Goal: Obtain resource: Download file/media

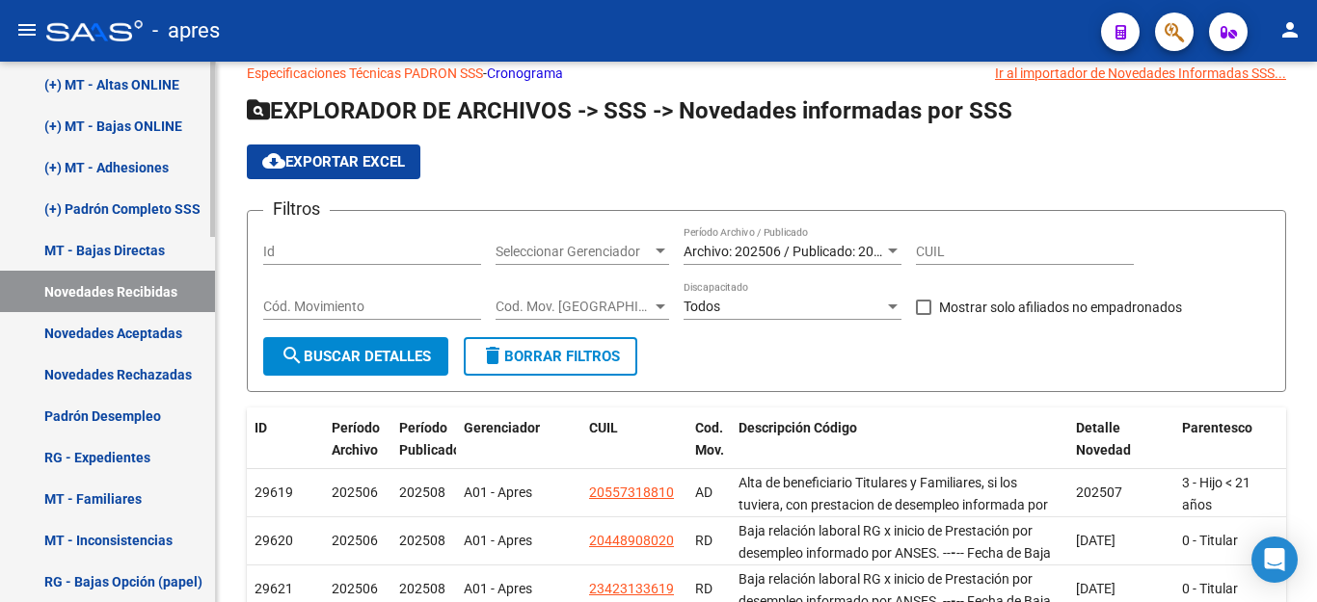
scroll to position [675, 0]
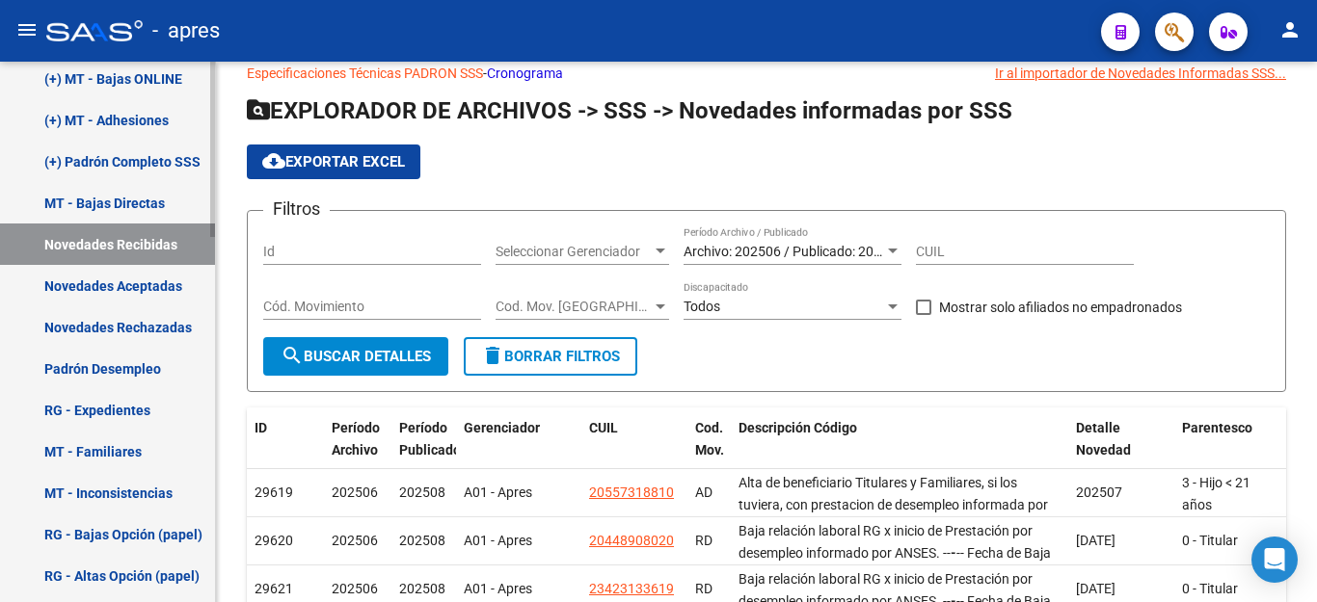
click at [105, 278] on link "Novedades Aceptadas" at bounding box center [107, 285] width 215 height 41
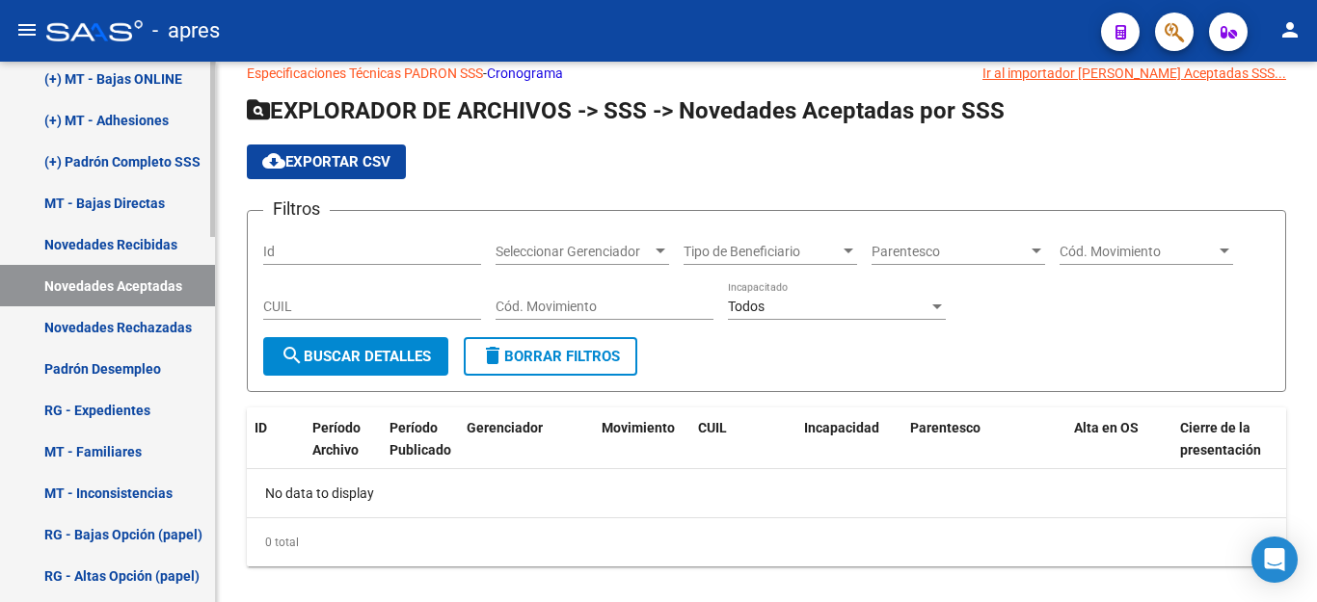
click at [110, 240] on link "Novedades Recibidas" at bounding box center [107, 244] width 215 height 41
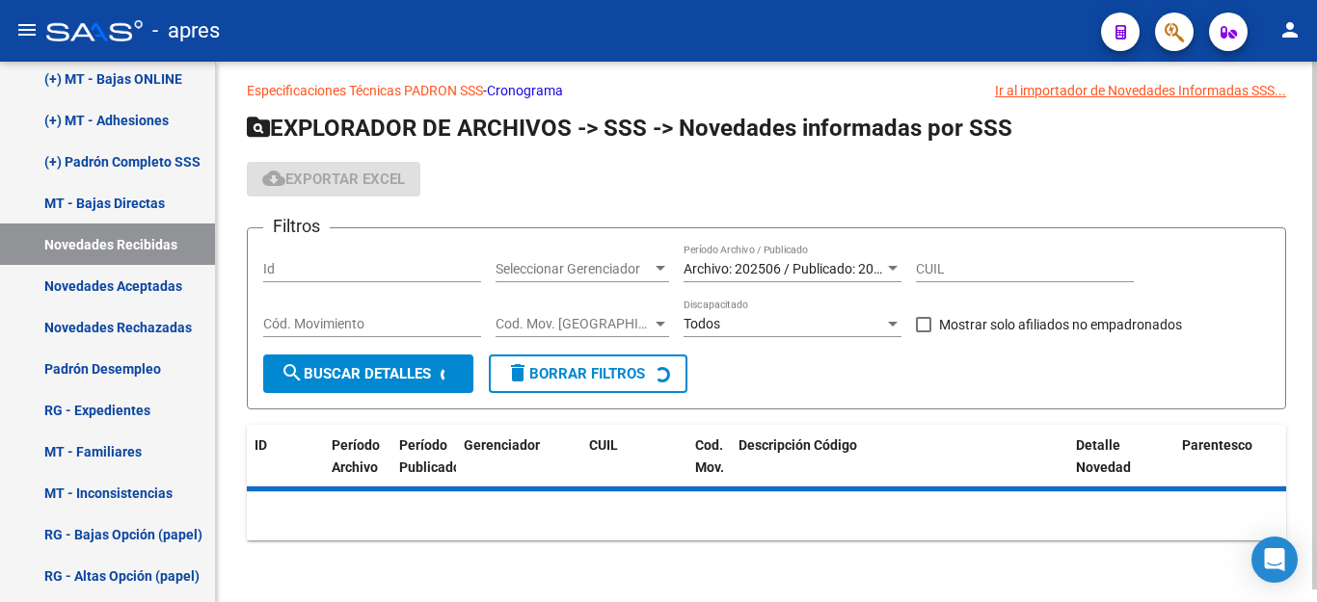
scroll to position [13, 0]
click at [730, 254] on div "Archivo: 202506 / Publicado: 202508 Período Archivo / Publicado" at bounding box center [792, 263] width 218 height 39
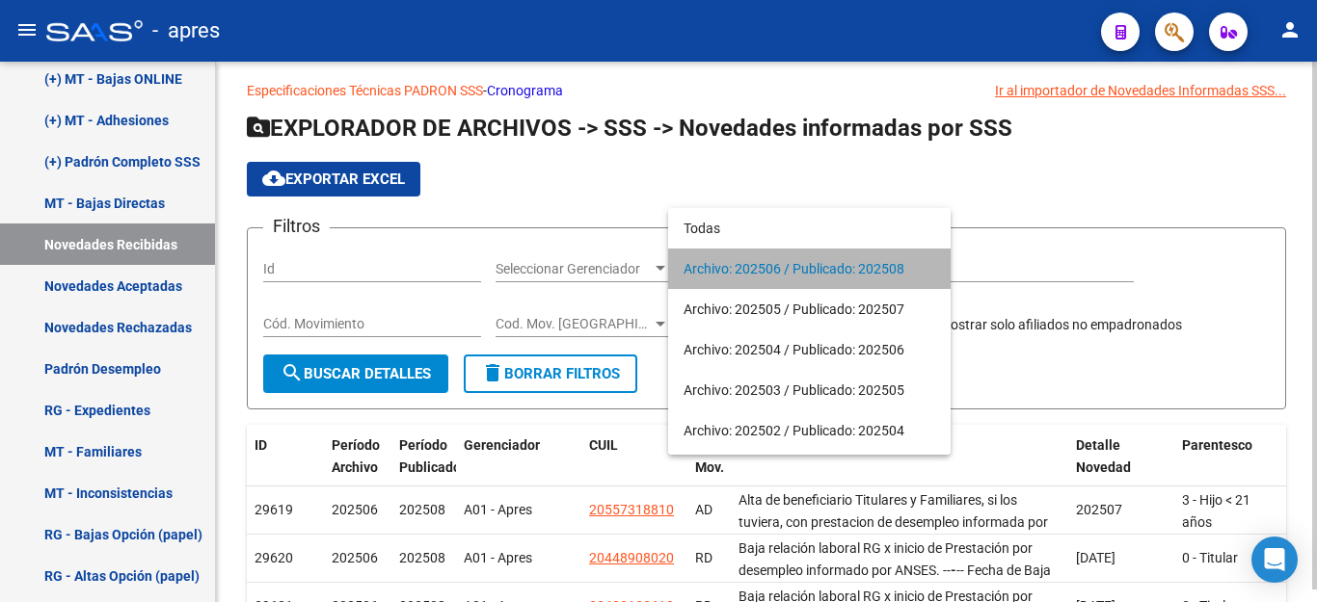
click at [730, 254] on span "Archivo: 202506 / Publicado: 202508" at bounding box center [809, 269] width 252 height 40
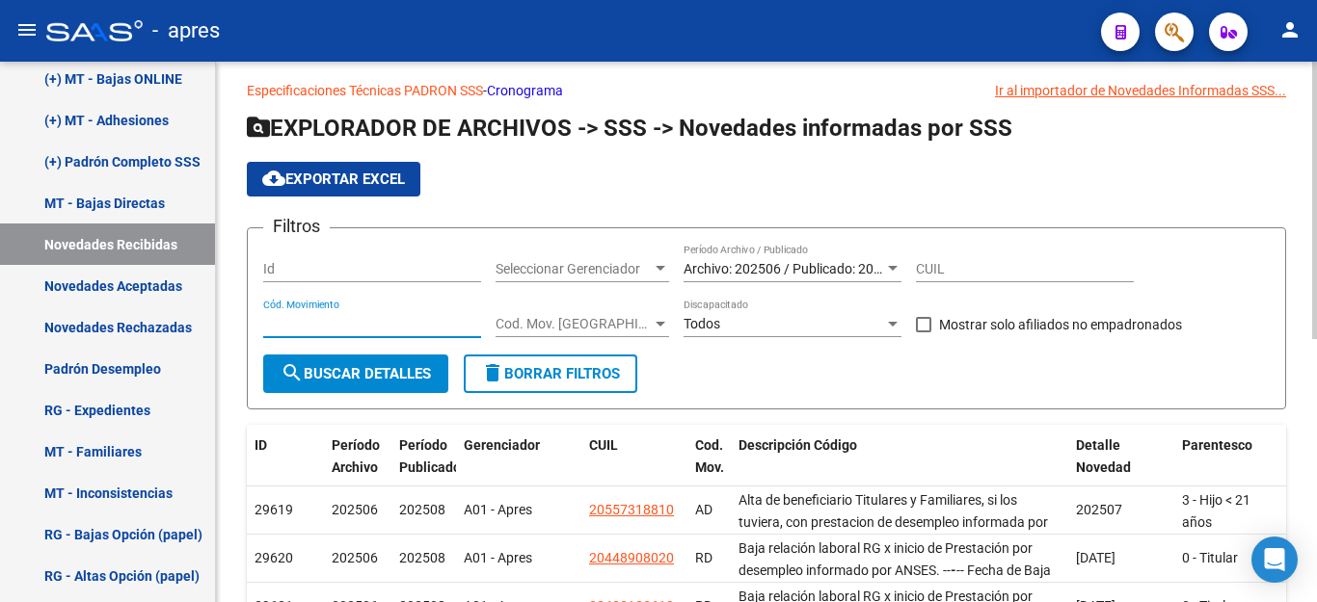
click at [430, 327] on input "Cód. Movimiento" at bounding box center [372, 324] width 218 height 16
click at [486, 334] on div "Filtros Id Seleccionar Gerenciador Seleccionar Gerenciador Archivo: 202506 / Pu…" at bounding box center [766, 299] width 1006 height 111
click at [552, 323] on span "Cod. Mov. [GEOGRAPHIC_DATA]" at bounding box center [573, 324] width 156 height 16
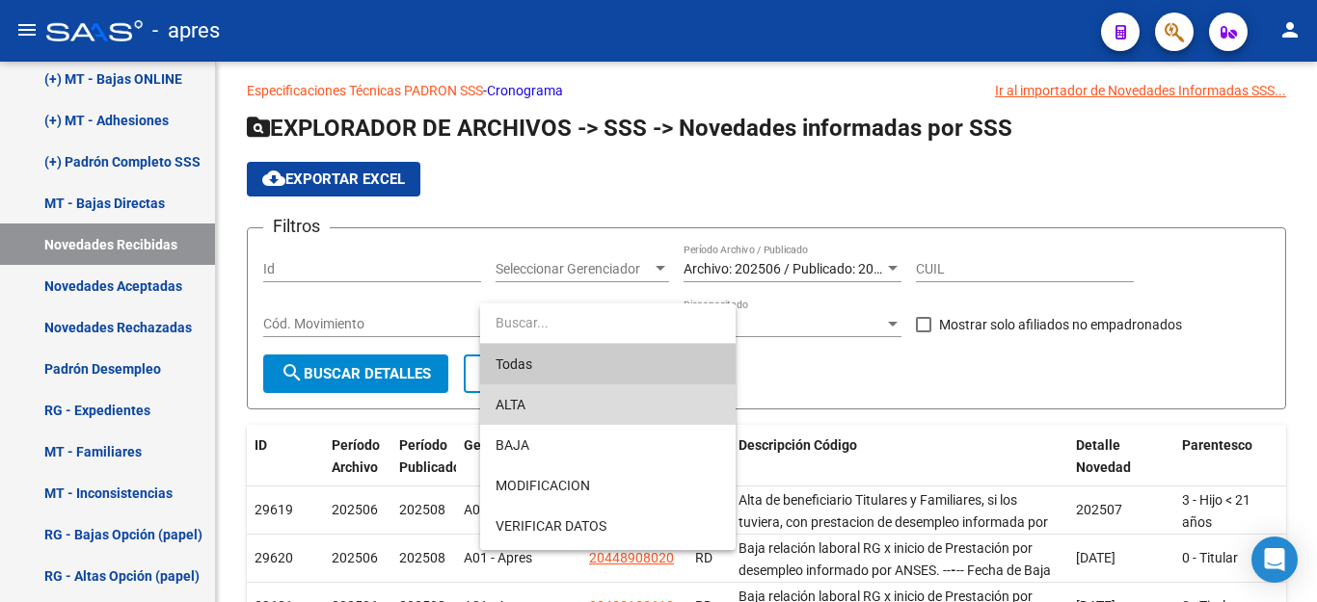
click at [542, 402] on span "ALTA" at bounding box center [607, 405] width 225 height 40
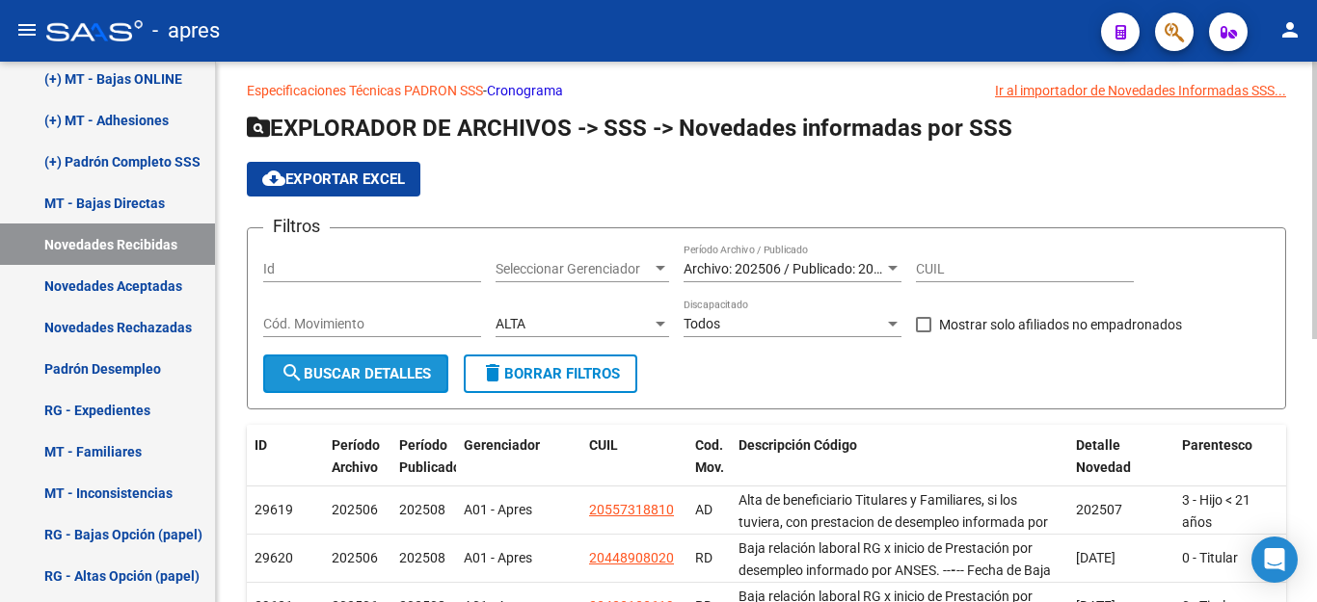
click at [338, 378] on span "search Buscar Detalles" at bounding box center [356, 373] width 150 height 17
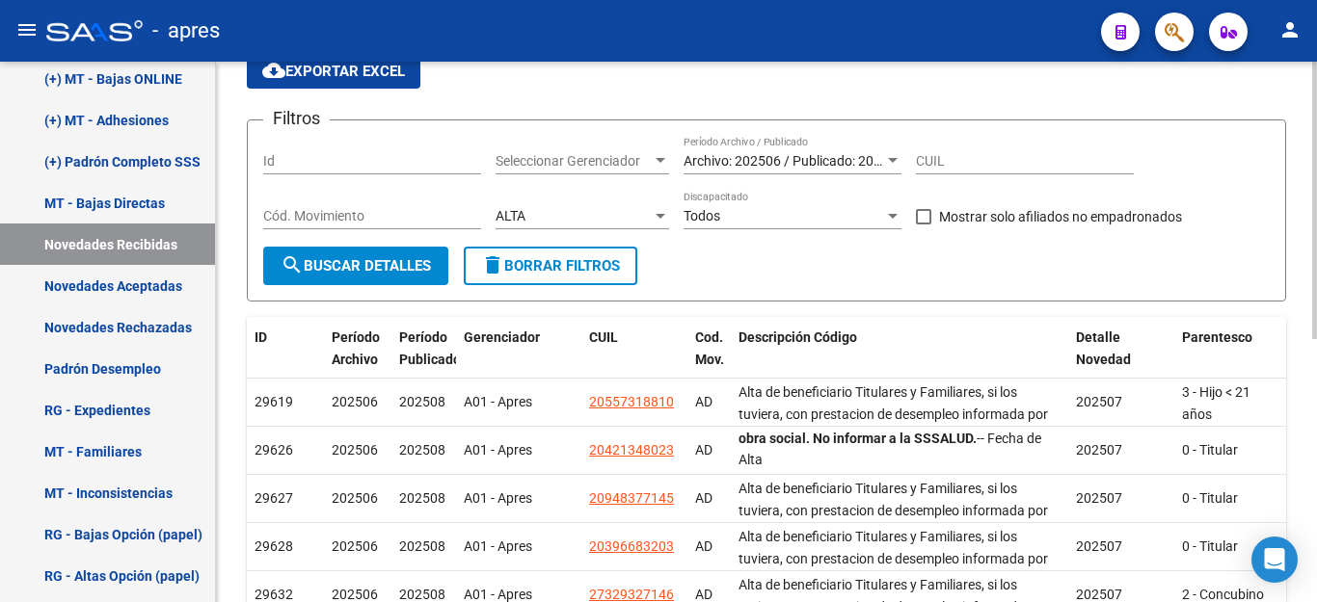
scroll to position [0, 0]
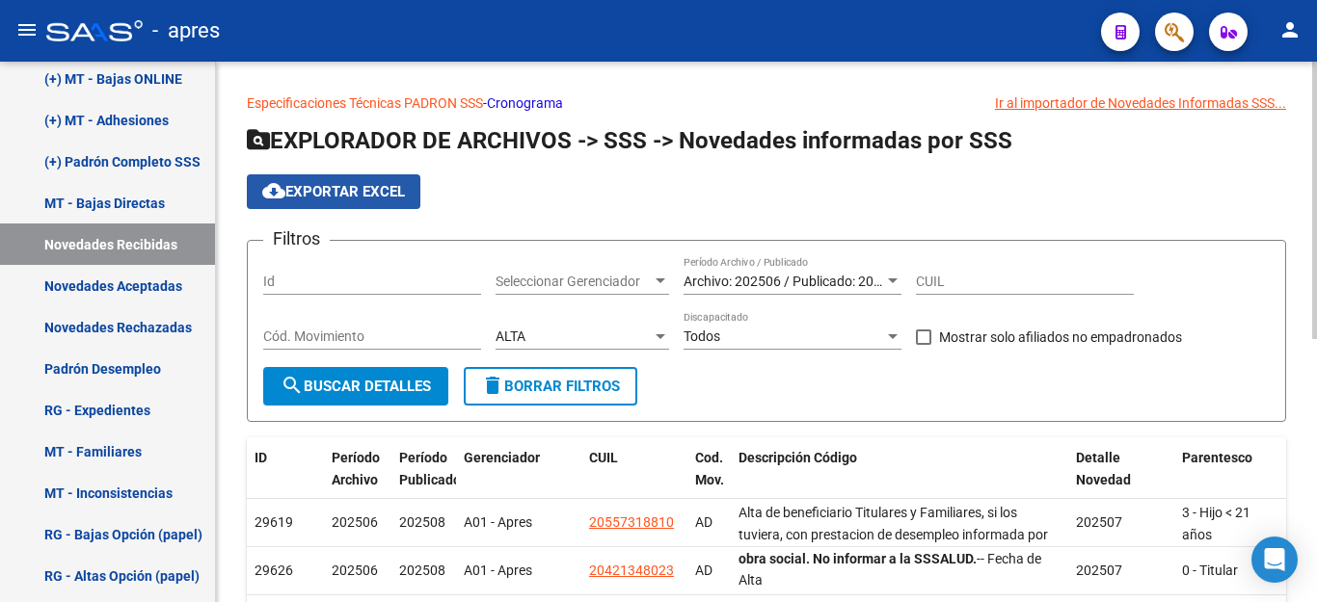
click at [345, 186] on span "cloud_download Exportar EXCEL" at bounding box center [333, 191] width 143 height 17
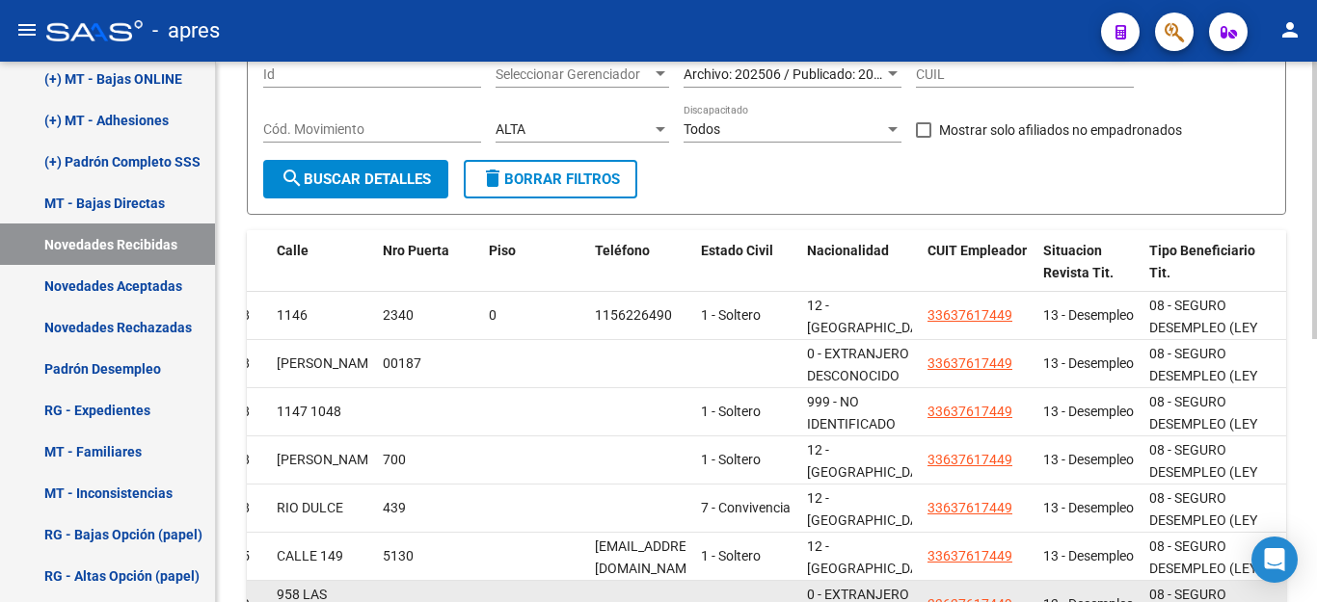
scroll to position [126, 0]
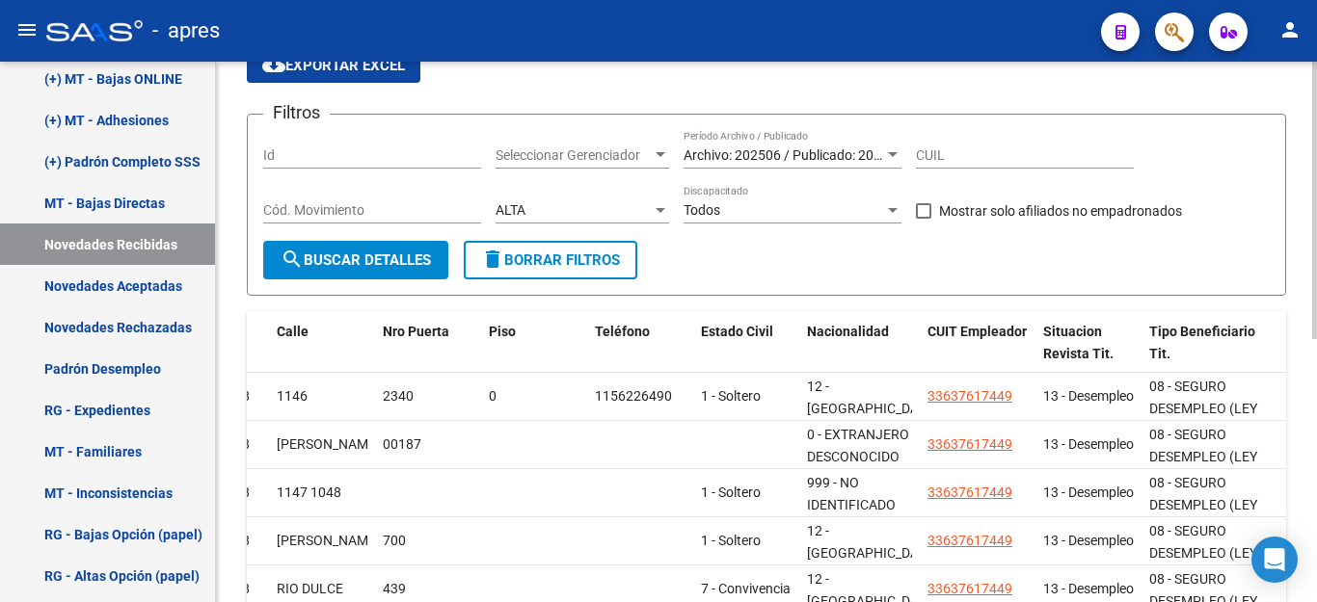
click at [605, 204] on div "ALTA" at bounding box center [573, 210] width 156 height 16
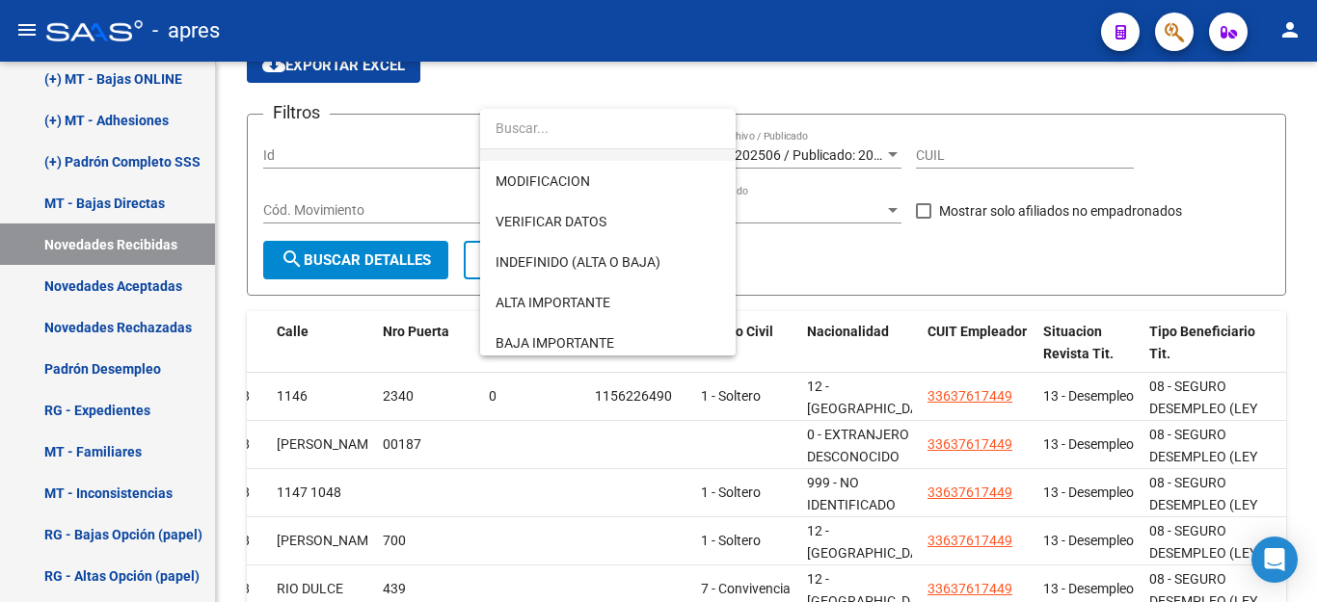
scroll to position [118, 0]
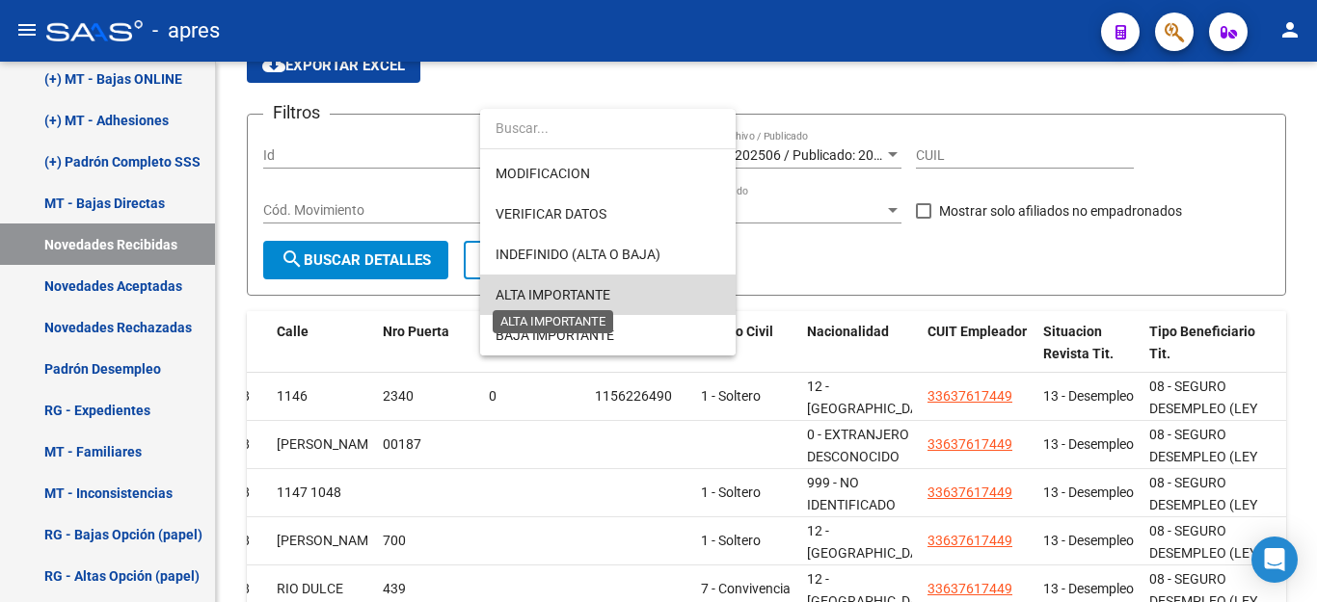
click at [566, 292] on span "ALTA IMPORTANTE" at bounding box center [552, 294] width 115 height 15
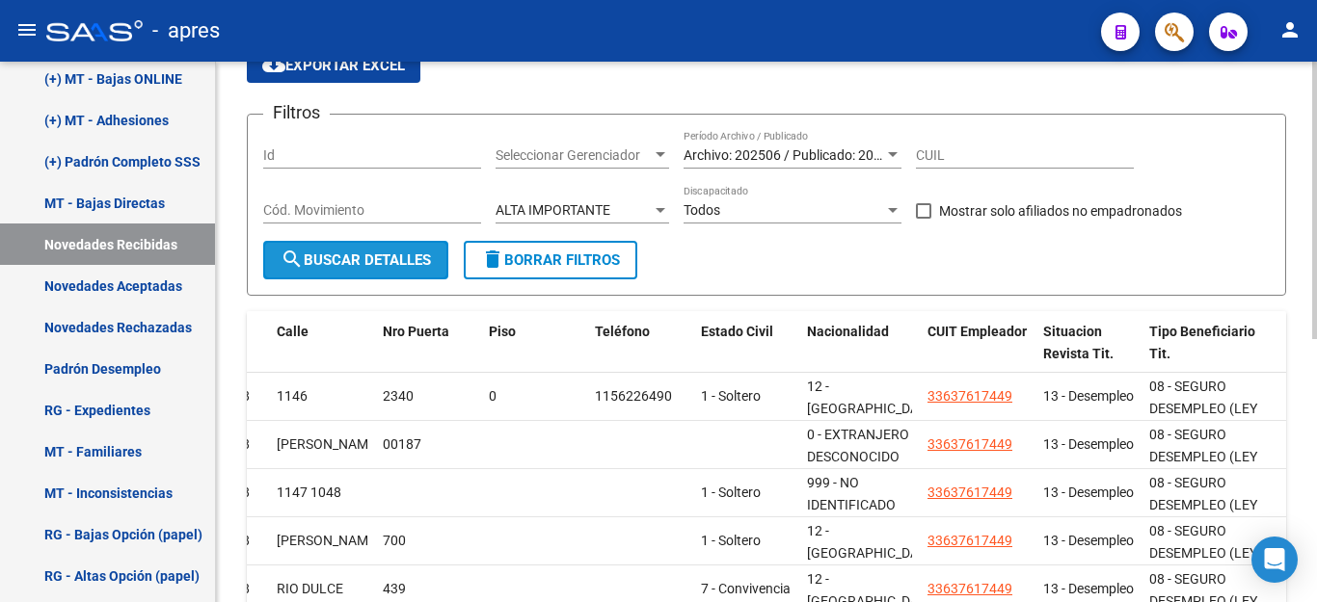
click at [354, 278] on button "search Buscar Detalles" at bounding box center [355, 260] width 185 height 39
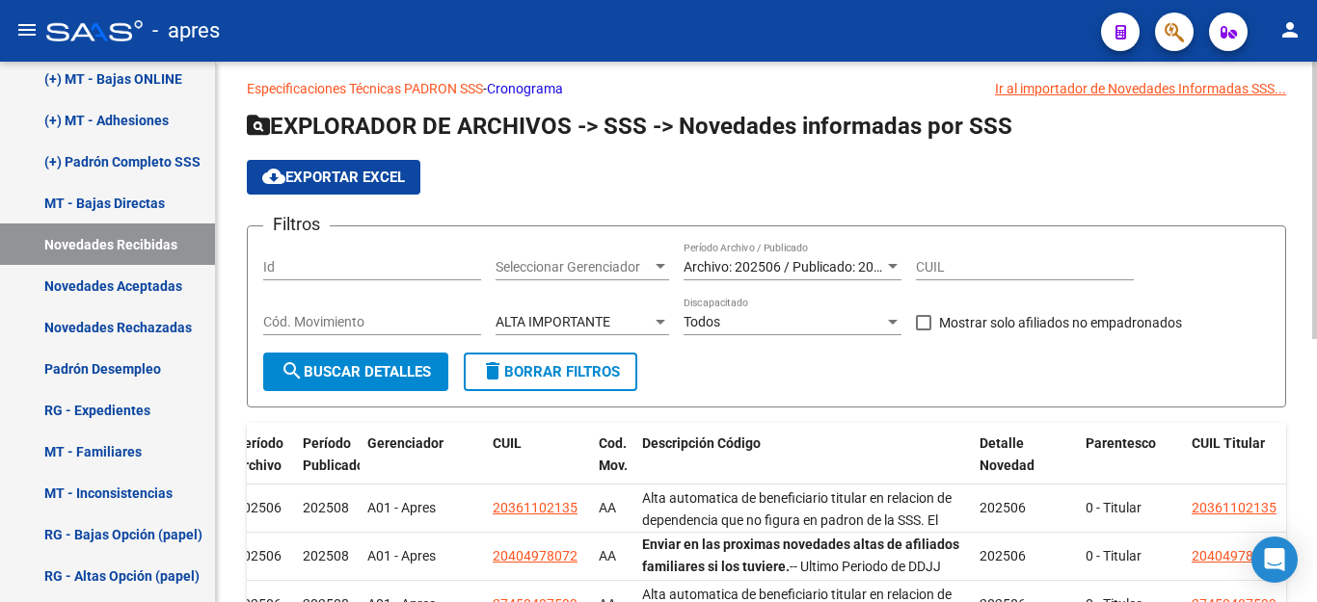
scroll to position [0, 0]
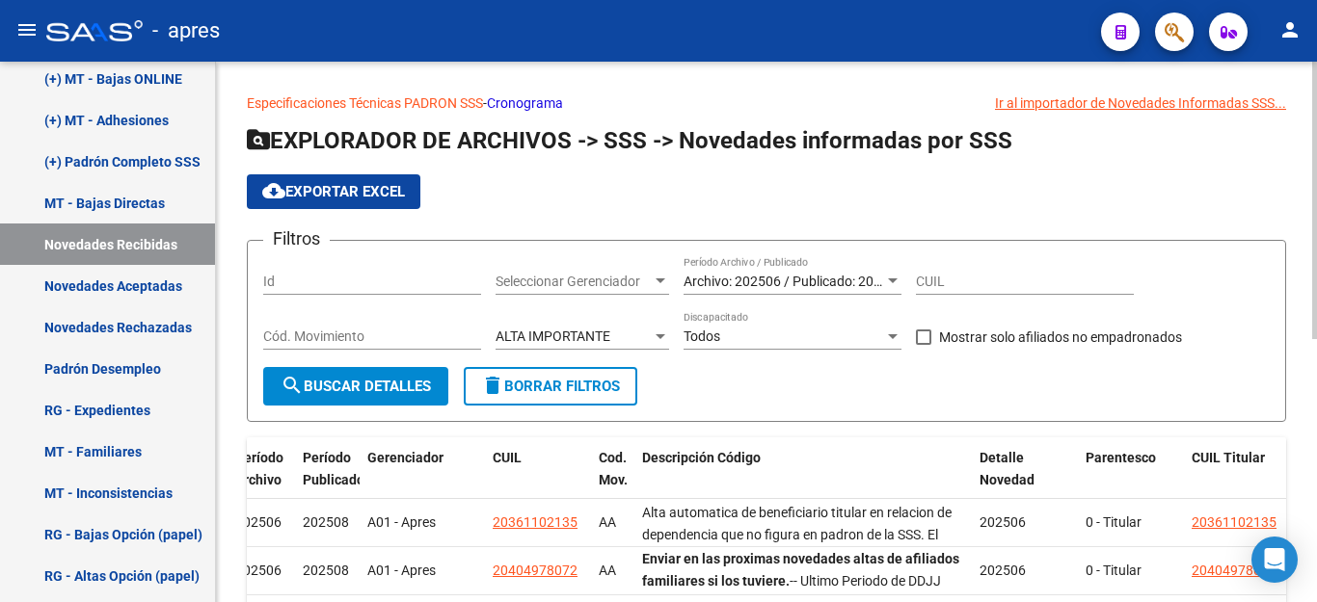
click at [358, 193] on span "cloud_download Exportar EXCEL" at bounding box center [333, 191] width 143 height 17
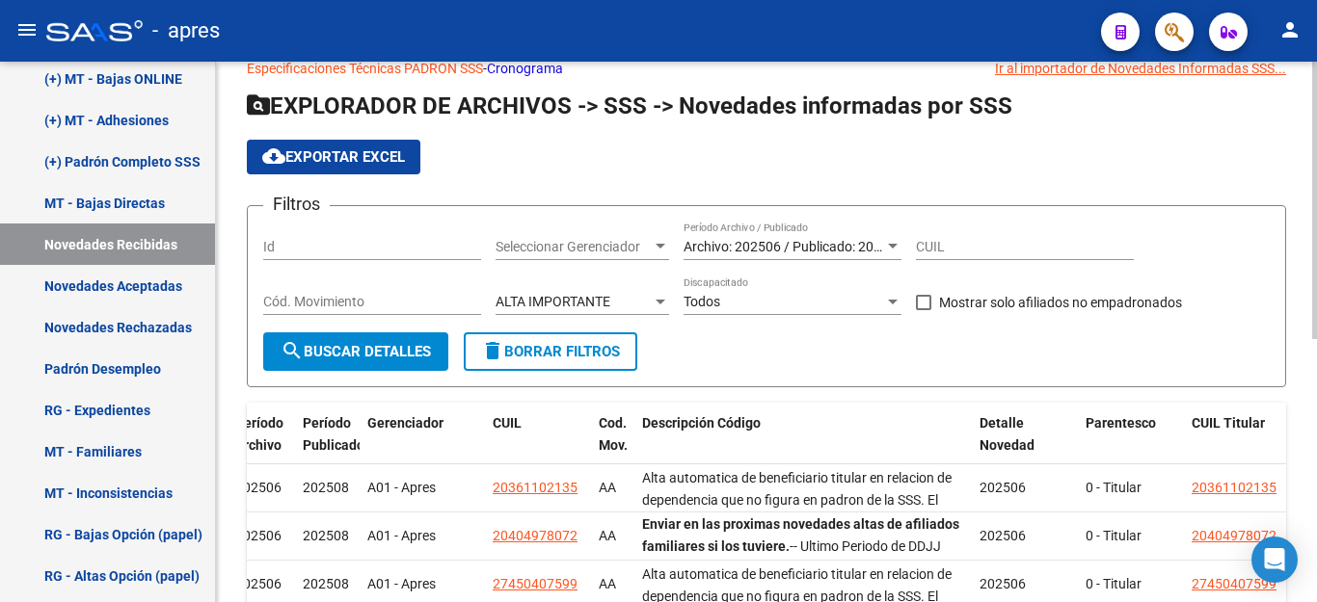
scroll to position [30, 0]
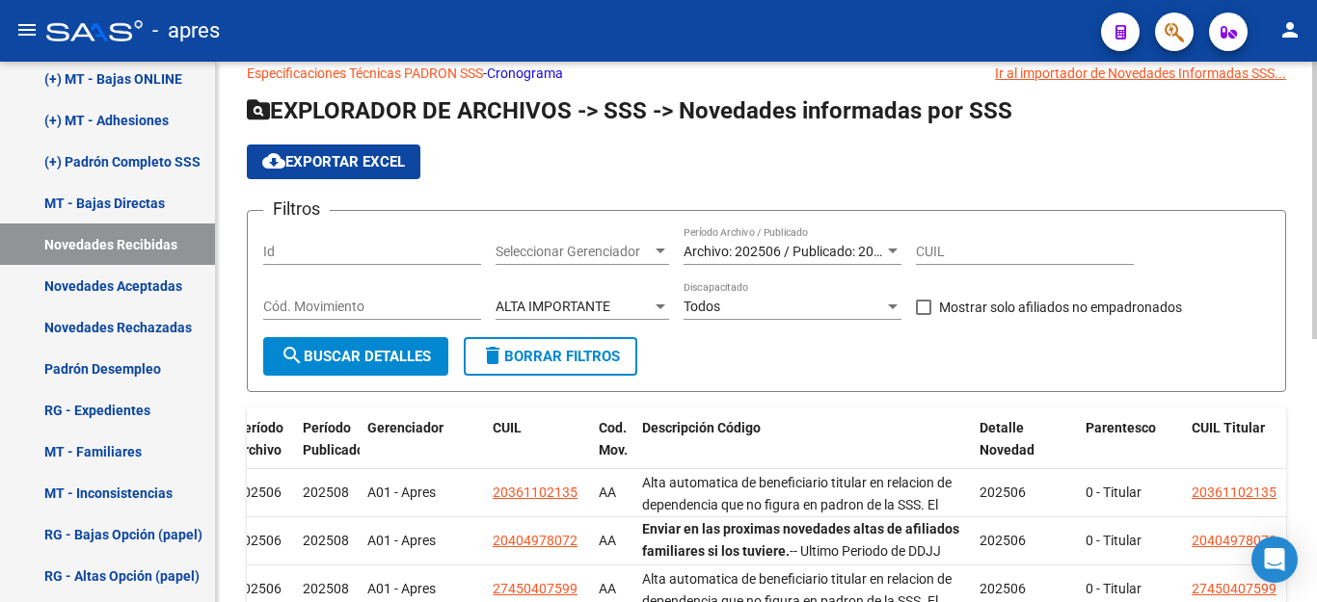
click at [385, 153] on span "cloud_download Exportar EXCEL" at bounding box center [333, 161] width 143 height 17
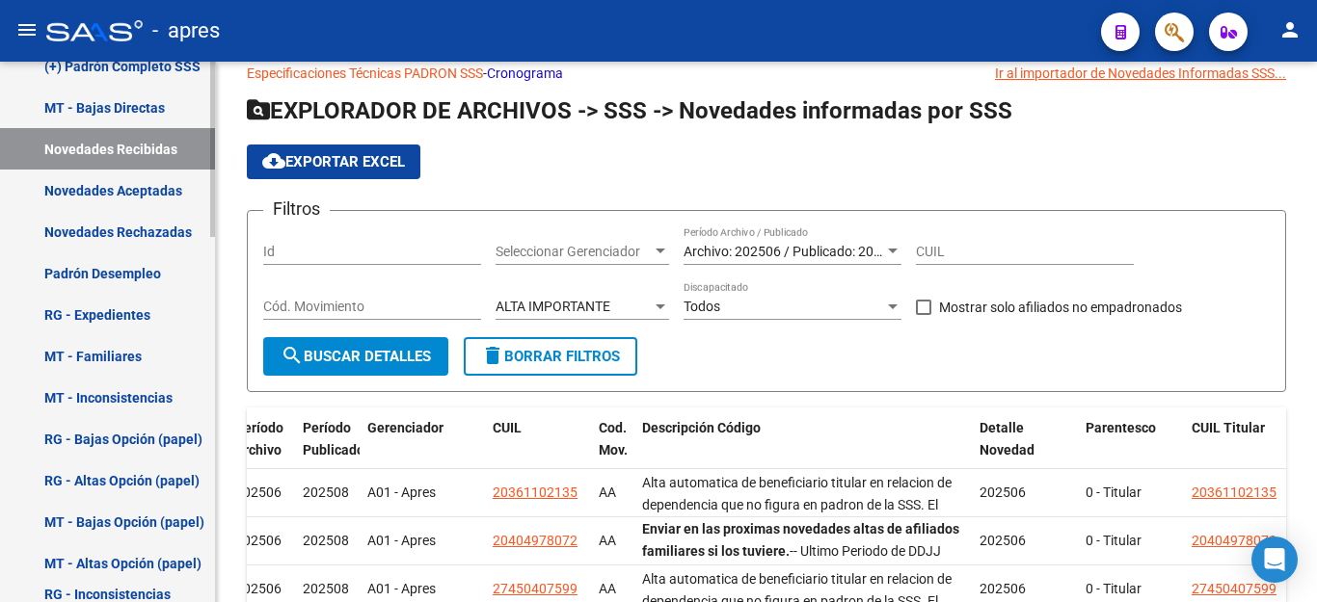
scroll to position [771, 0]
click at [119, 345] on link "MT - Familiares" at bounding box center [107, 354] width 215 height 41
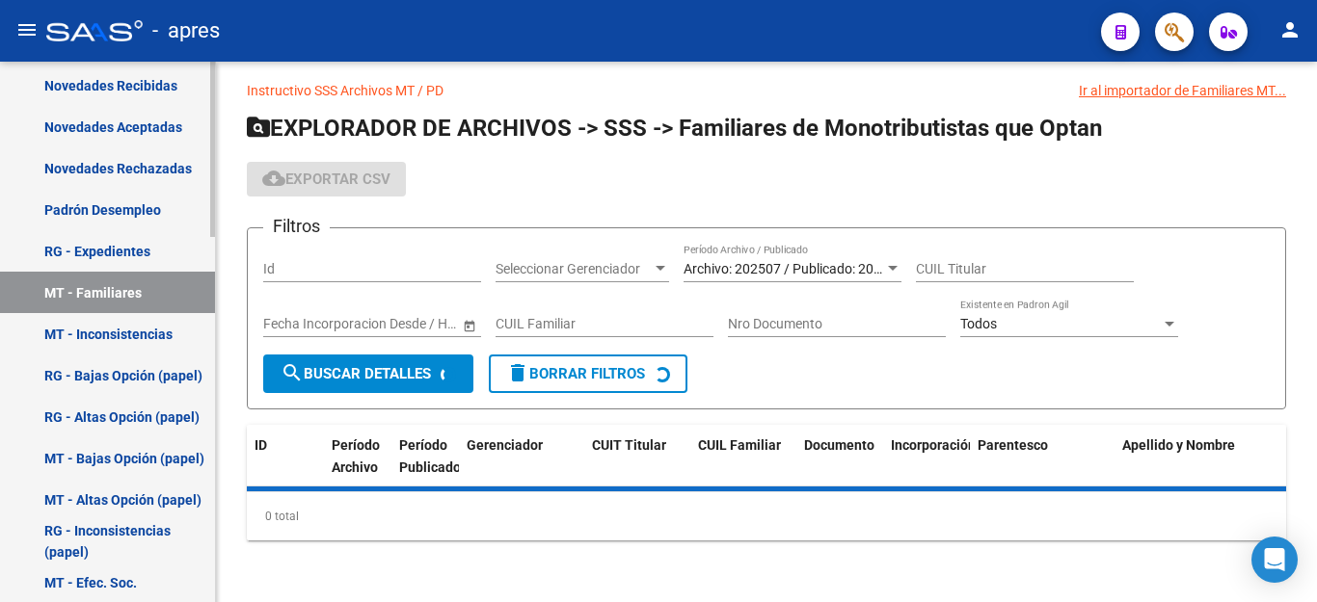
scroll to position [868, 0]
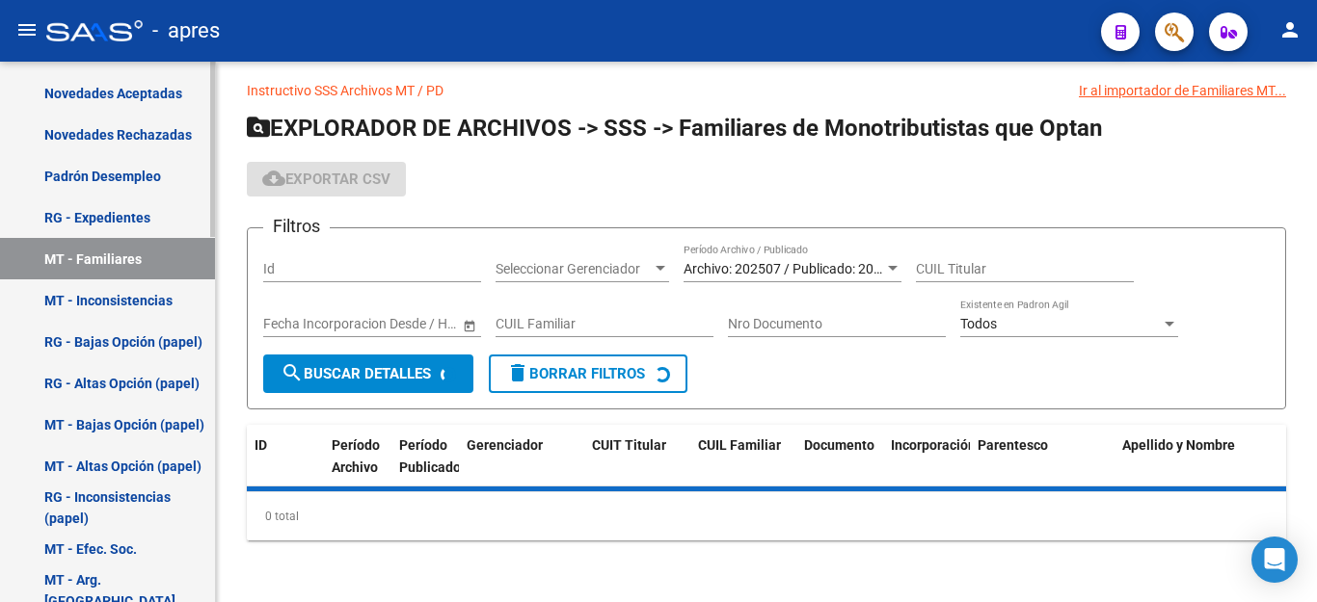
click at [98, 285] on link "MT - Inconsistencias" at bounding box center [107, 300] width 215 height 41
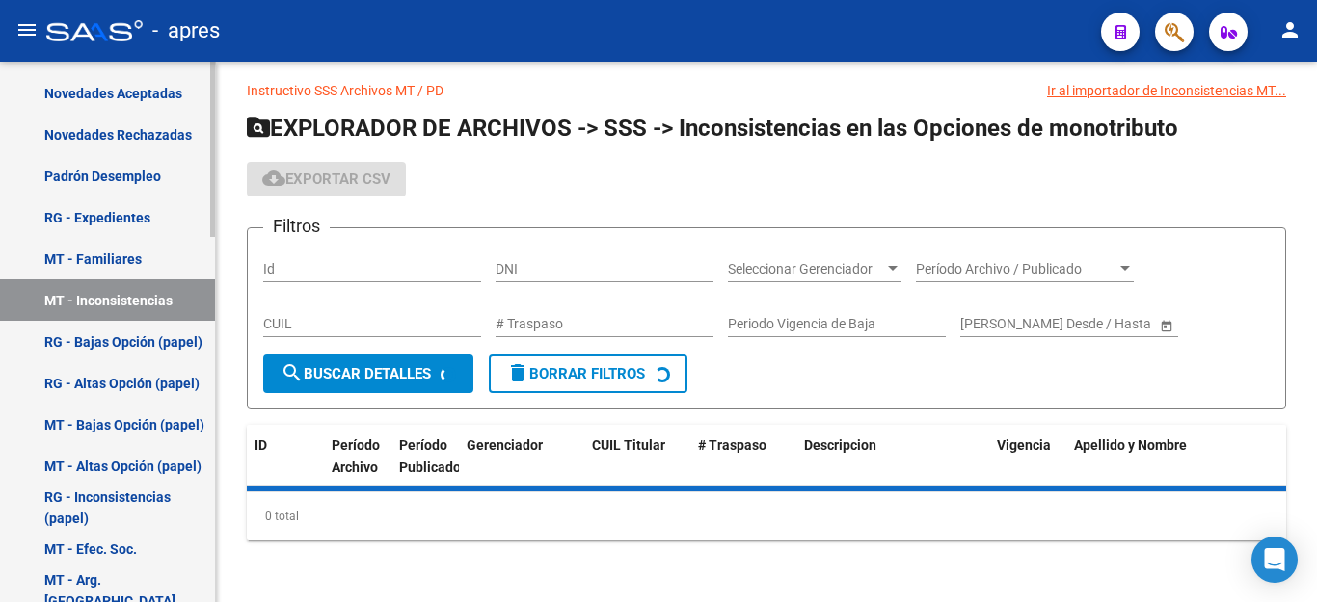
scroll to position [30, 0]
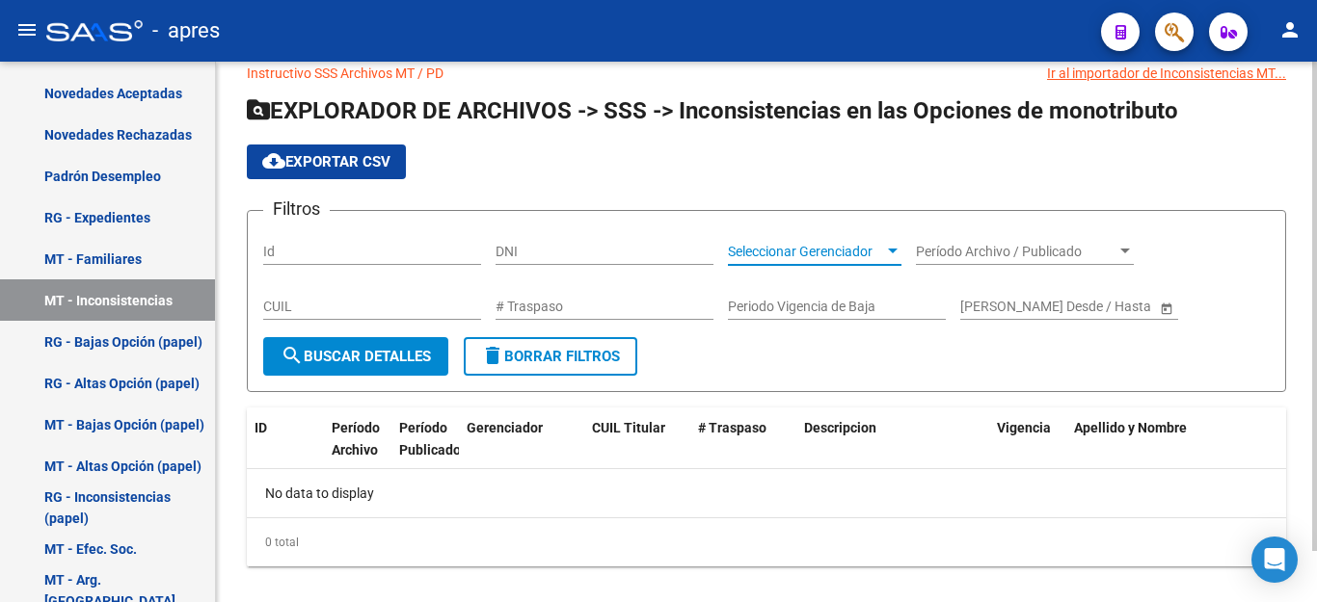
click at [818, 248] on span "Seleccionar Gerenciador" at bounding box center [806, 252] width 156 height 16
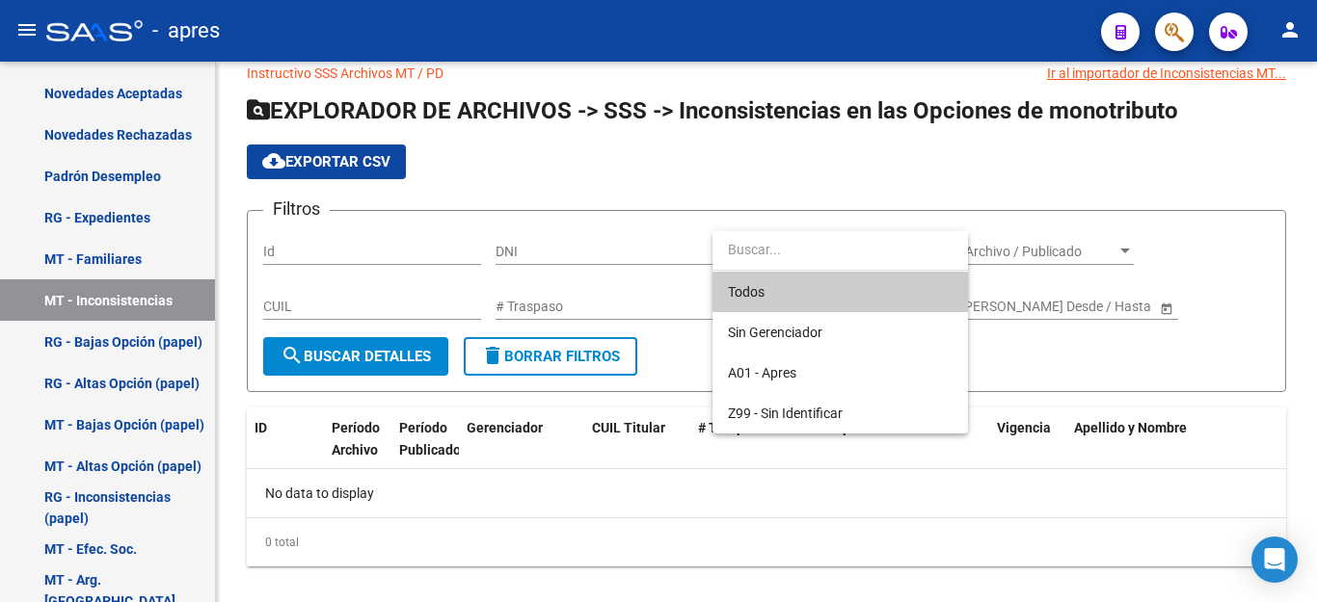
click at [643, 248] on div at bounding box center [658, 301] width 1317 height 602
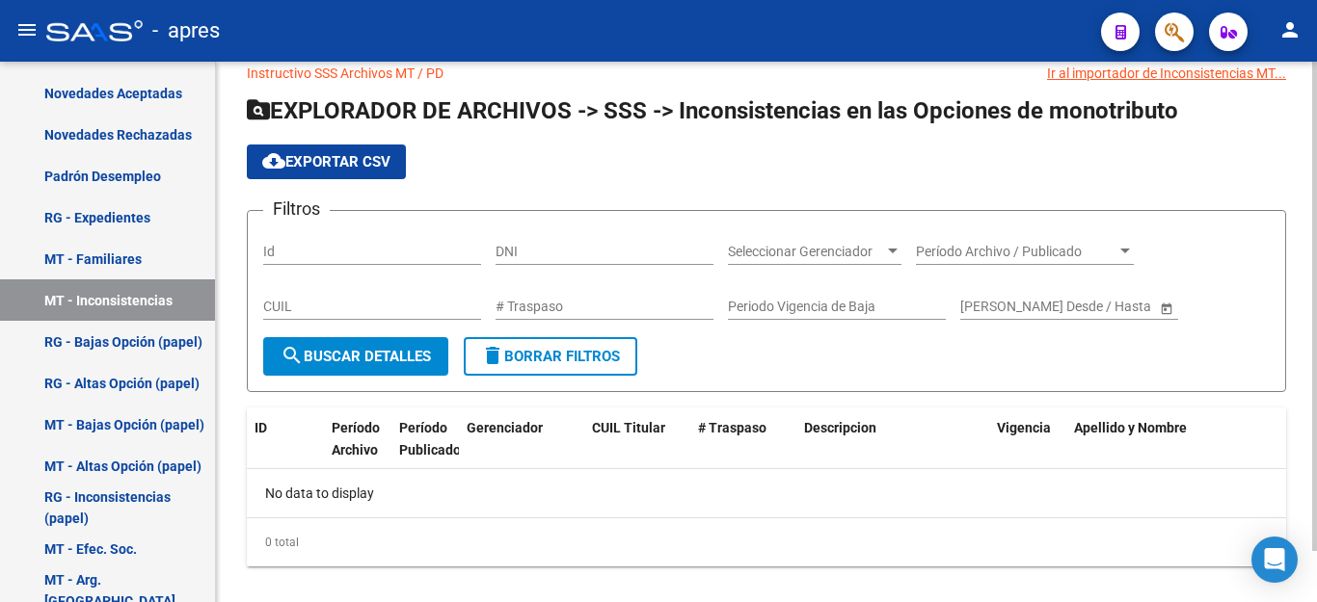
click at [958, 232] on div "Período Archivo / Publicado Período Archivo / Publicado" at bounding box center [1025, 246] width 218 height 39
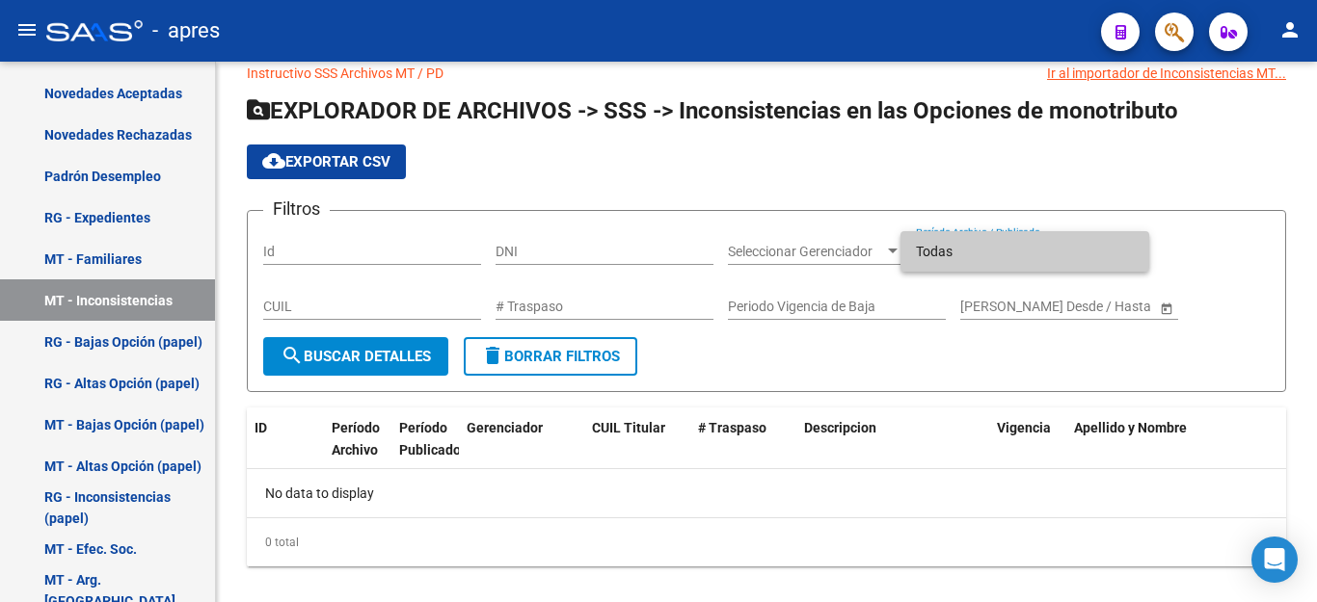
click at [963, 255] on span "Todas" at bounding box center [1025, 251] width 218 height 40
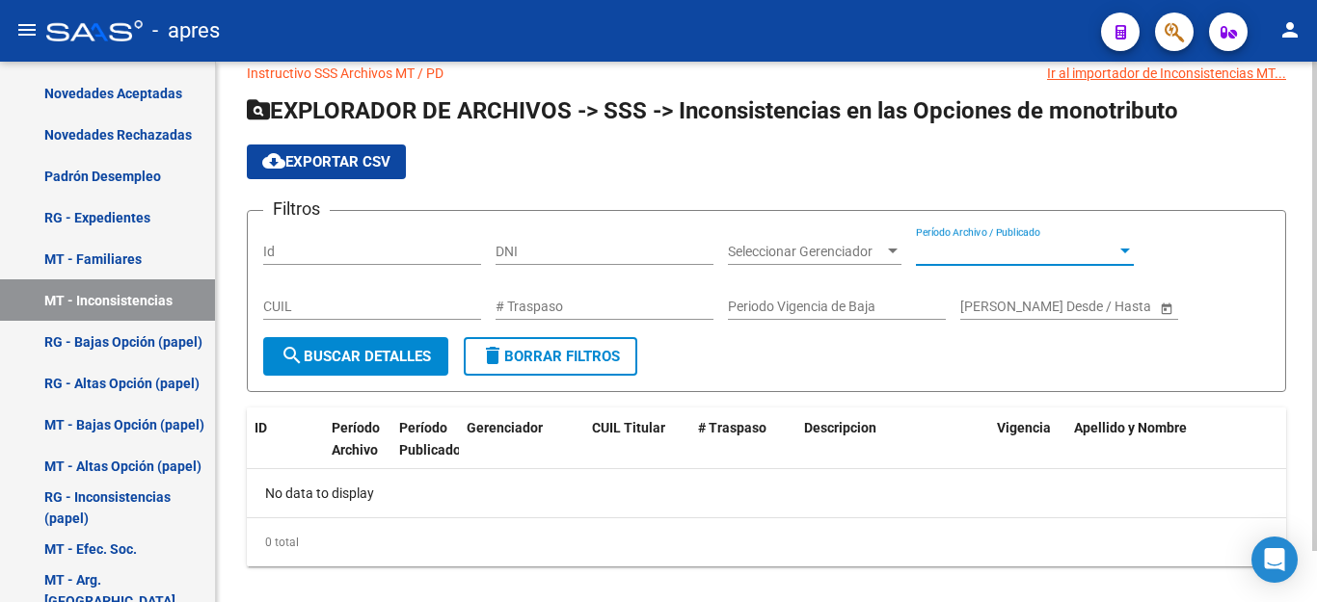
click at [387, 362] on span "search Buscar Detalles" at bounding box center [356, 356] width 150 height 17
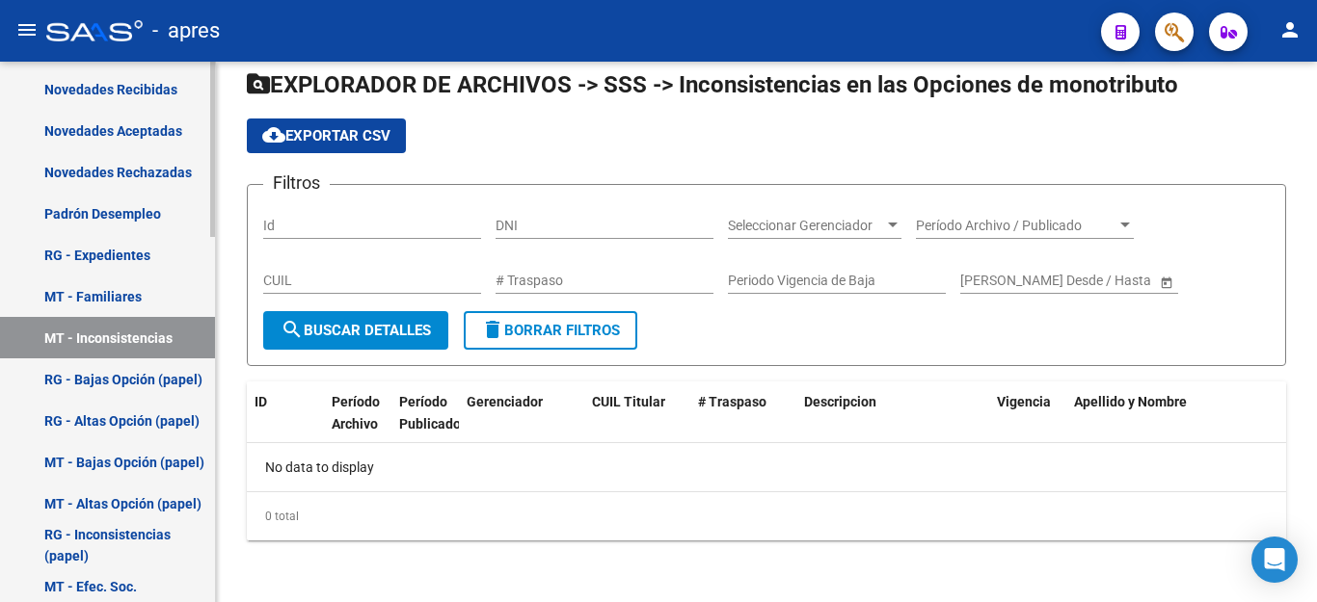
scroll to position [739, 0]
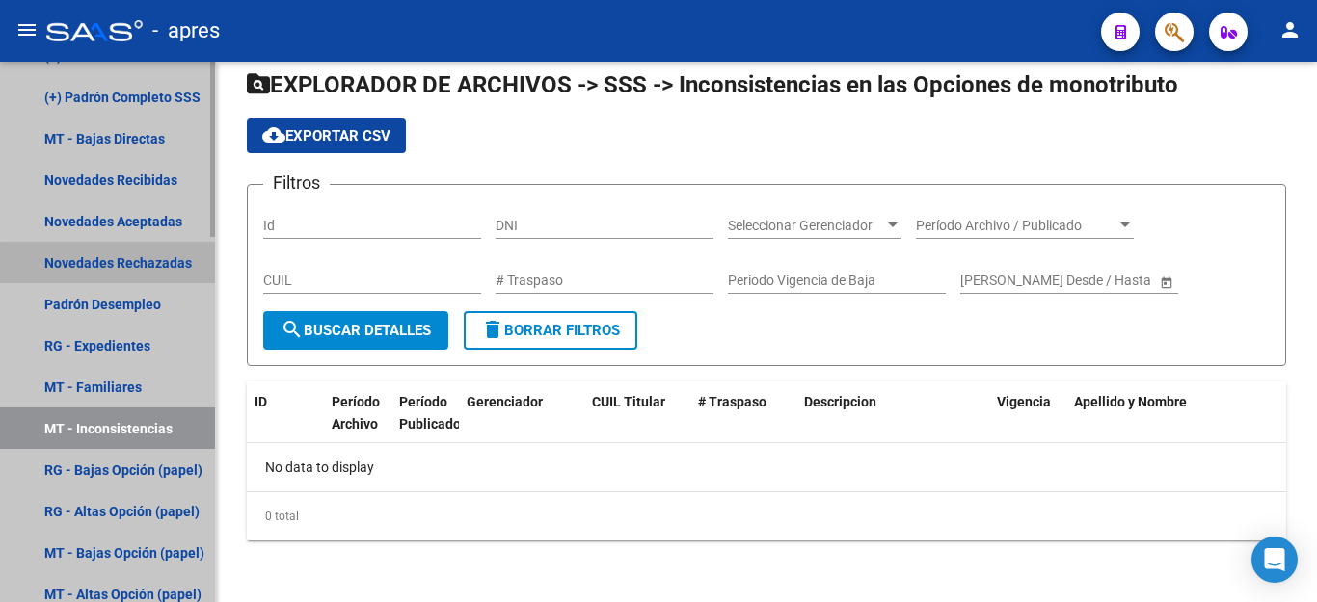
click at [119, 264] on link "Novedades Rechazadas" at bounding box center [107, 262] width 215 height 41
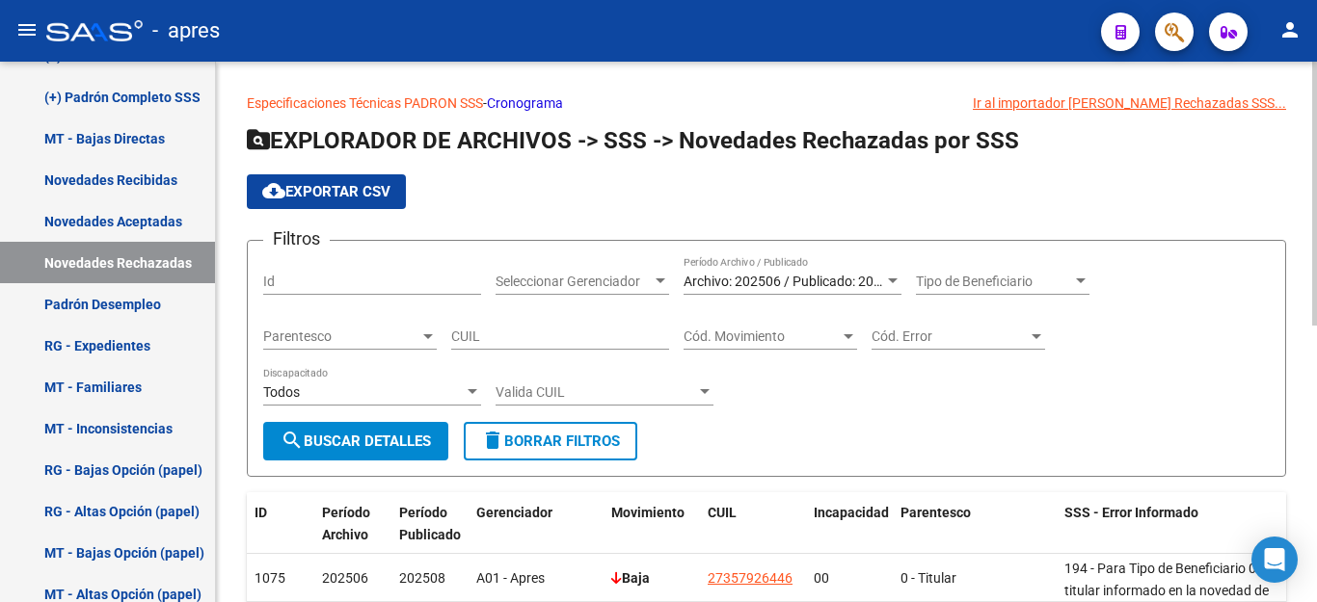
click at [817, 280] on span "Archivo: 202506 / Publicado: 202508" at bounding box center [793, 281] width 221 height 15
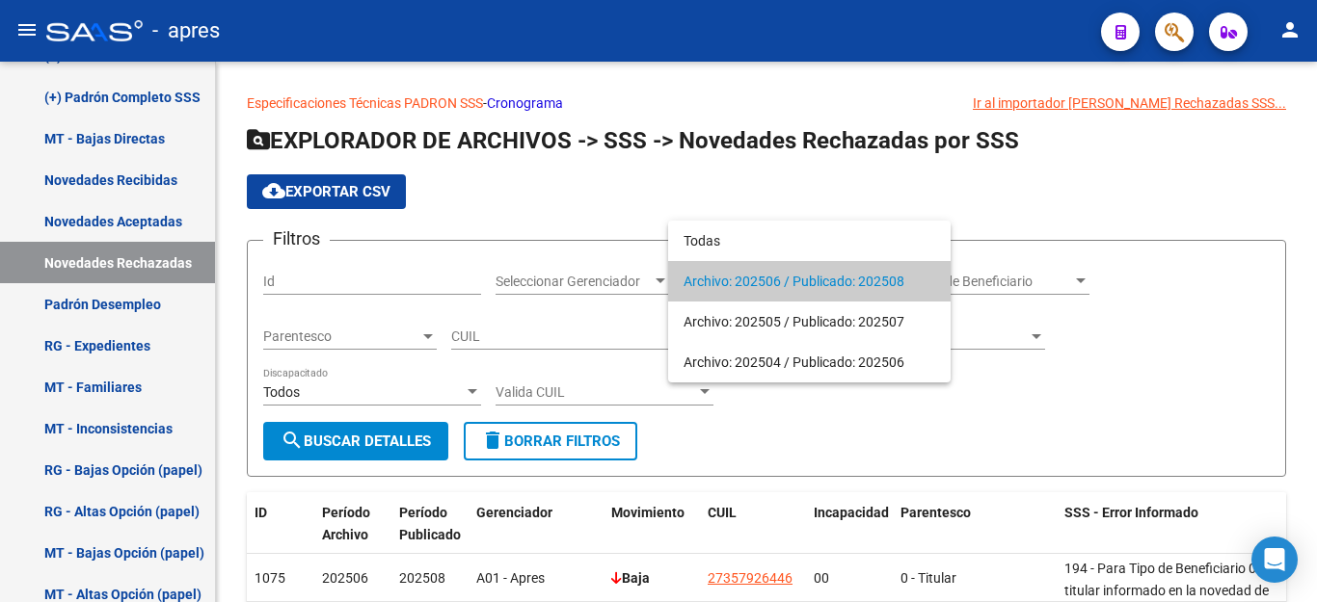
click at [1056, 395] on div at bounding box center [658, 301] width 1317 height 602
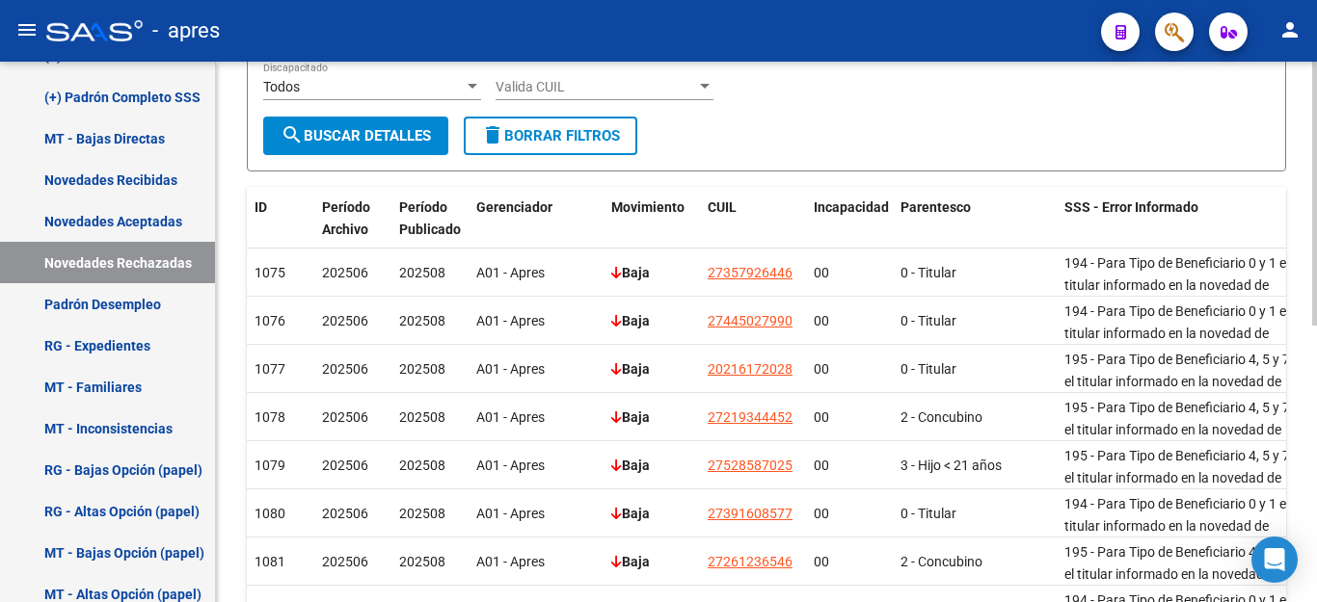
scroll to position [85, 0]
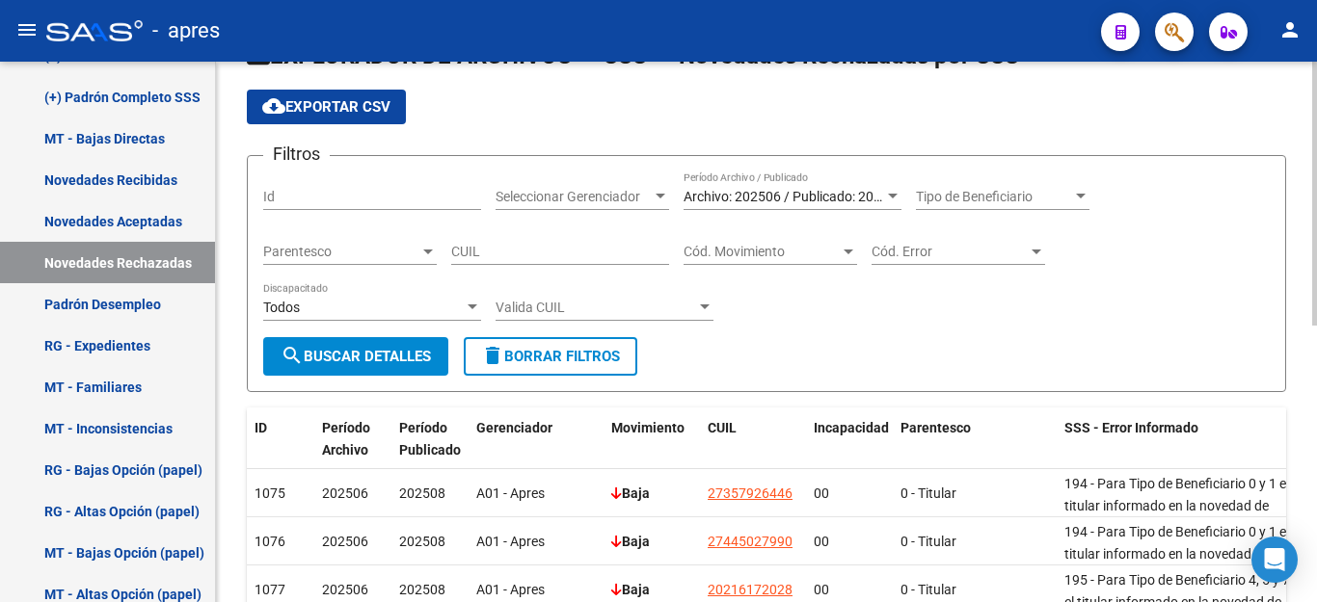
click at [849, 199] on span "Archivo: 202506 / Publicado: 202508" at bounding box center [793, 196] width 221 height 15
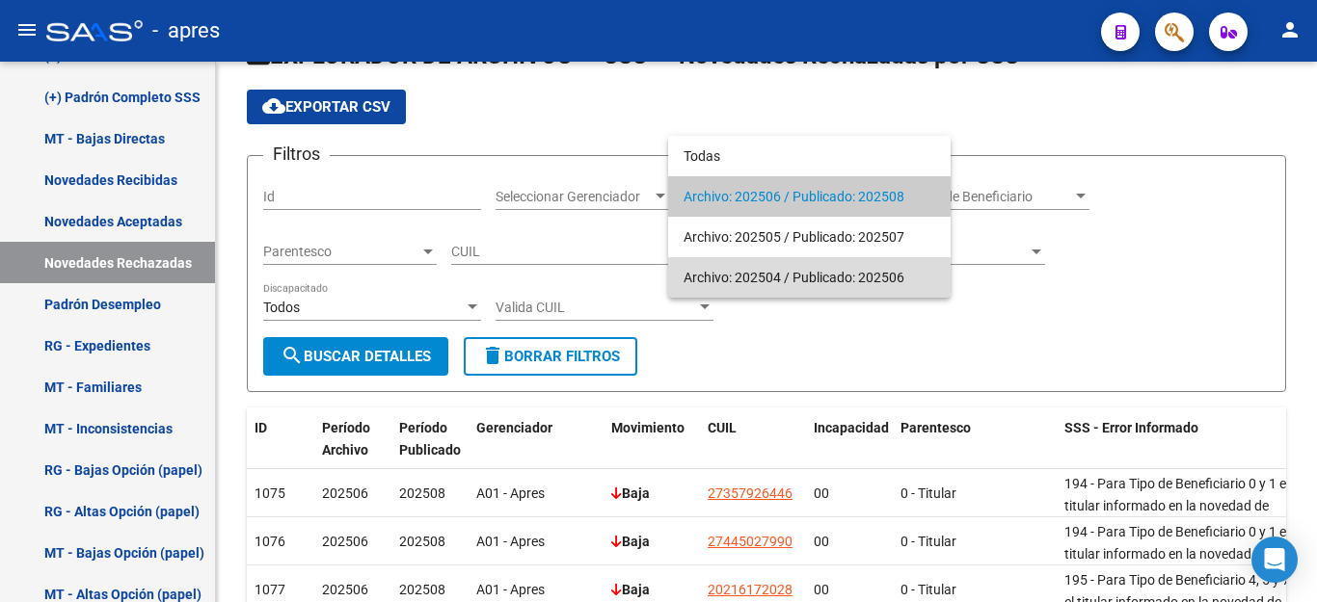
click at [774, 274] on span "Archivo: 202504 / Publicado: 202506" at bounding box center [809, 277] width 252 height 40
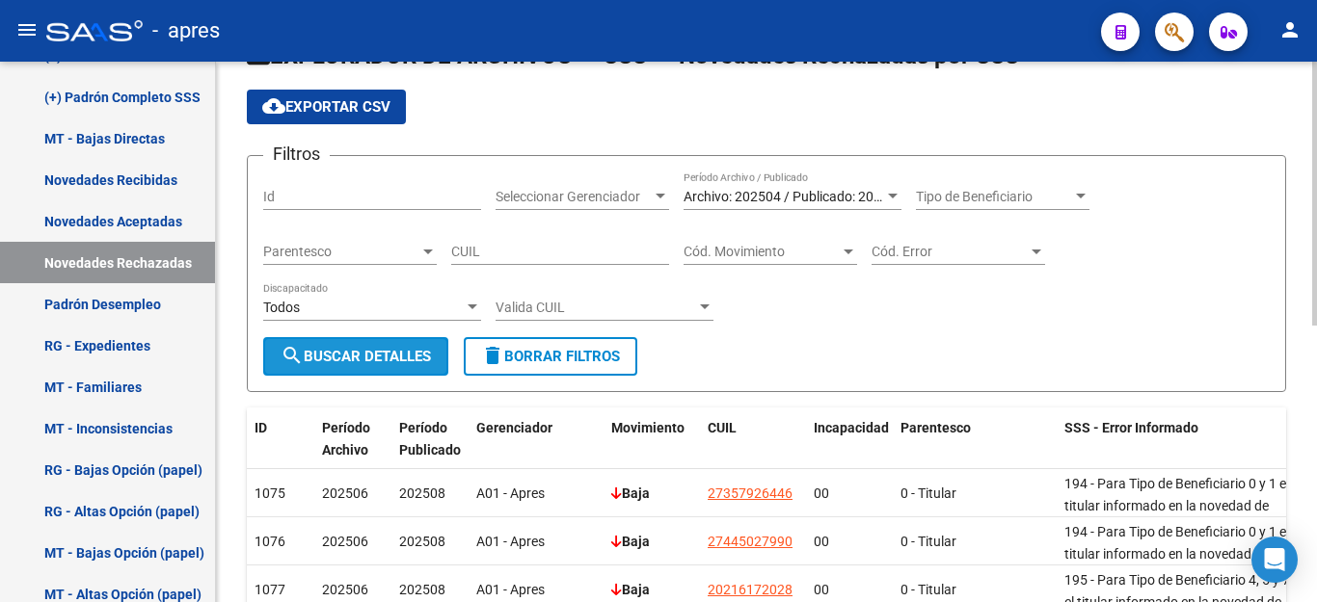
click at [365, 361] on span "search Buscar Detalles" at bounding box center [356, 356] width 150 height 17
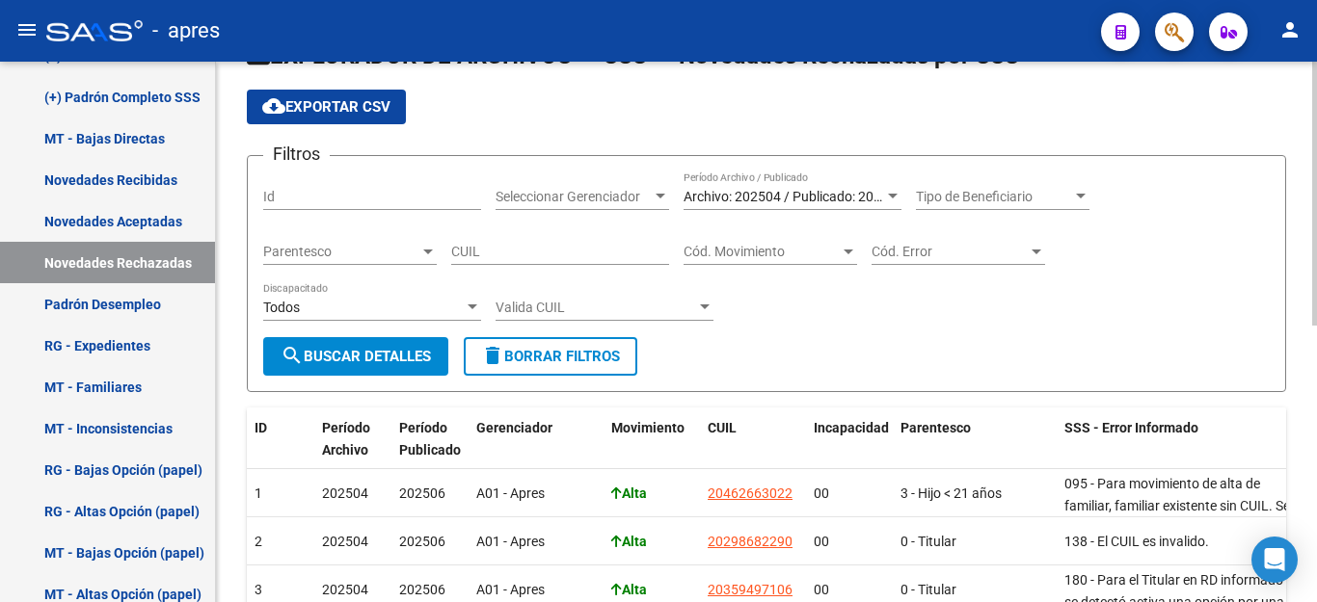
click at [332, 97] on button "cloud_download Exportar CSV" at bounding box center [326, 107] width 159 height 35
click at [804, 197] on span "Archivo: 202504 / Publicado: 202506" at bounding box center [793, 196] width 221 height 15
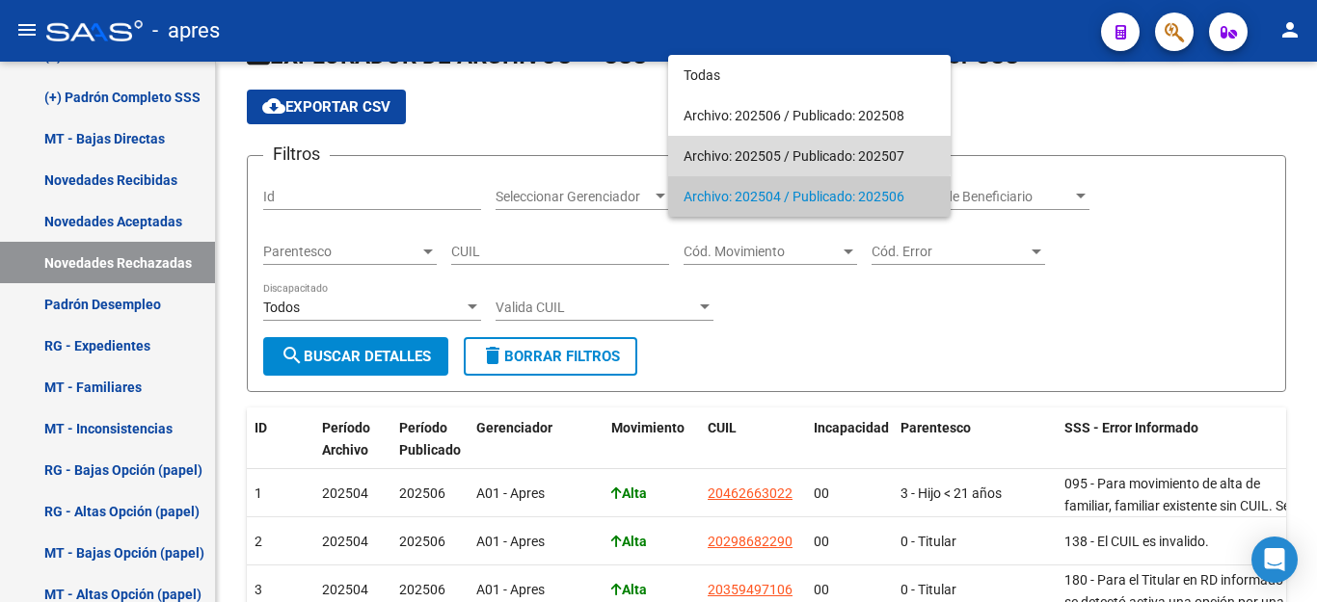
click at [799, 150] on span "Archivo: 202505 / Publicado: 202507" at bounding box center [809, 156] width 252 height 40
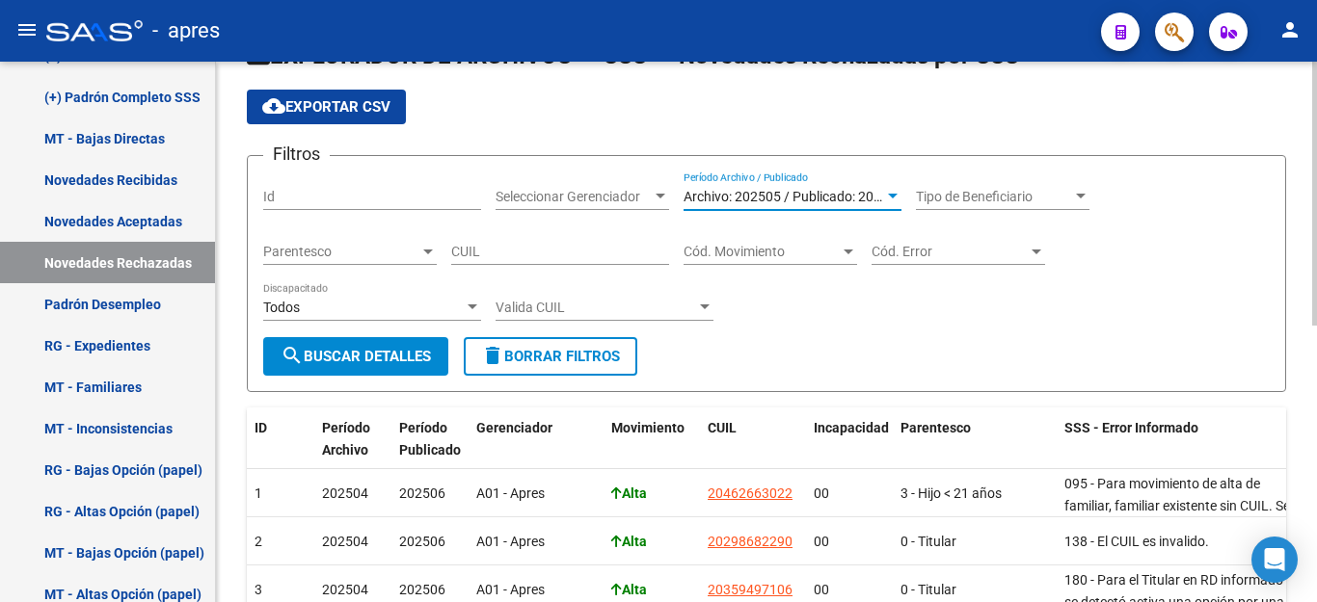
click at [375, 361] on span "search Buscar Detalles" at bounding box center [356, 356] width 150 height 17
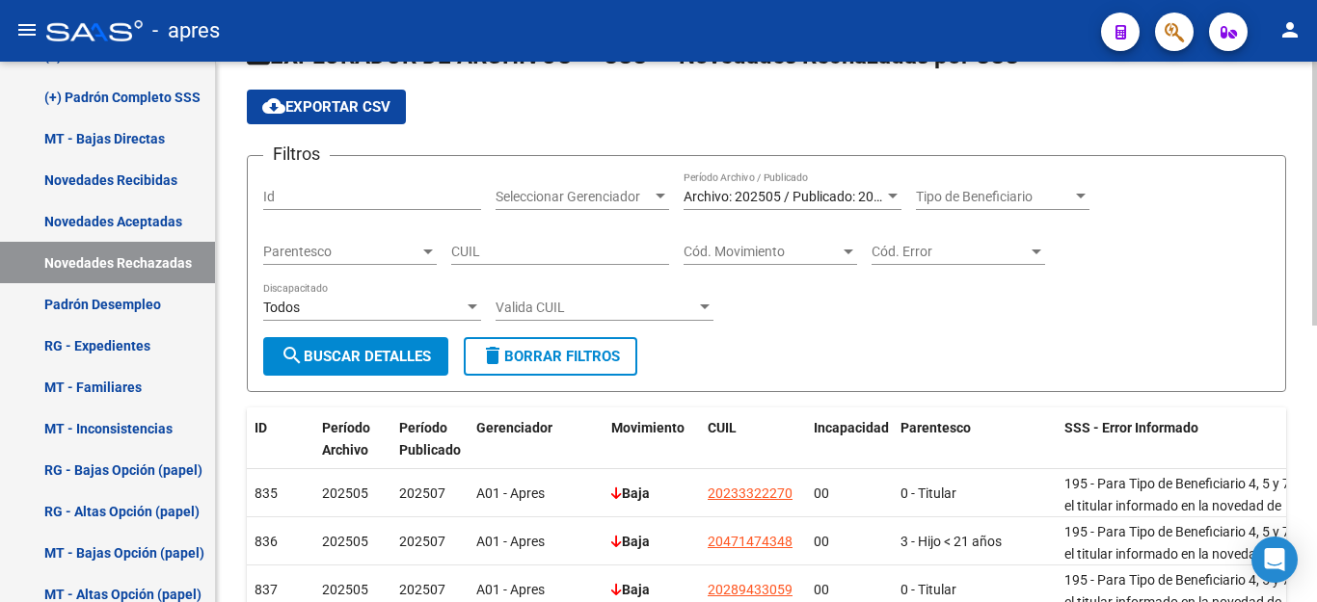
click at [334, 96] on button "cloud_download Exportar CSV" at bounding box center [326, 107] width 159 height 35
click at [769, 186] on div "Archivo: 202505 / Publicado: 202507 Período Archivo / Publicado" at bounding box center [792, 191] width 218 height 39
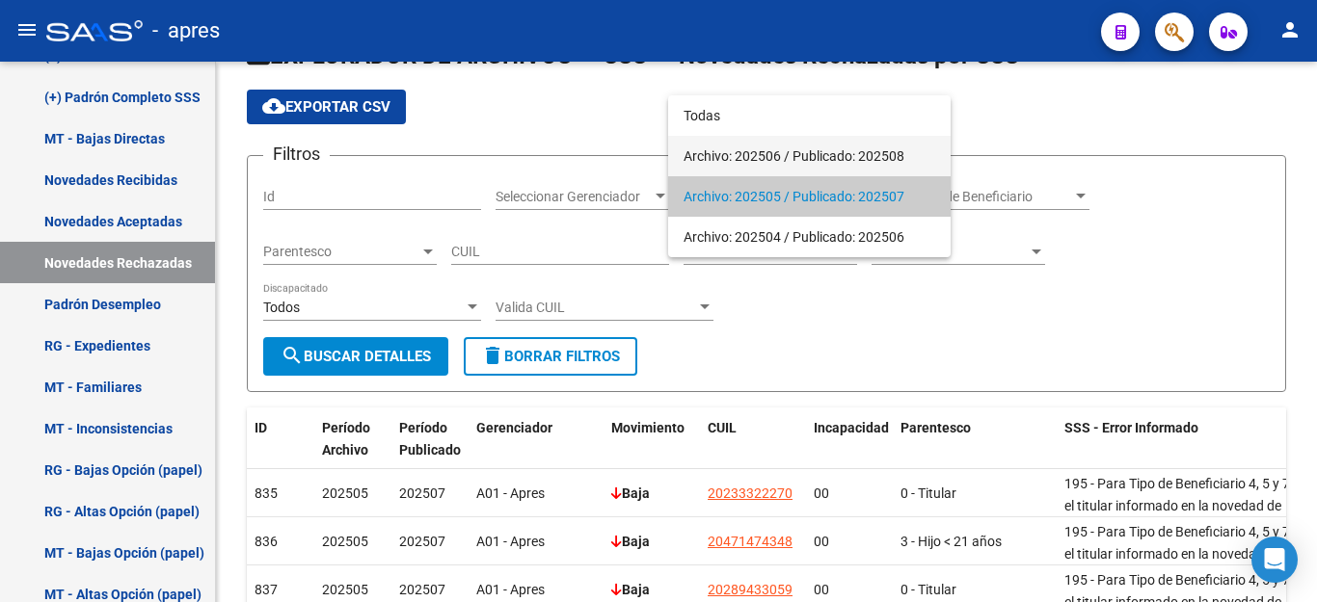
click at [773, 152] on span "Archivo: 202506 / Publicado: 202508" at bounding box center [809, 156] width 252 height 40
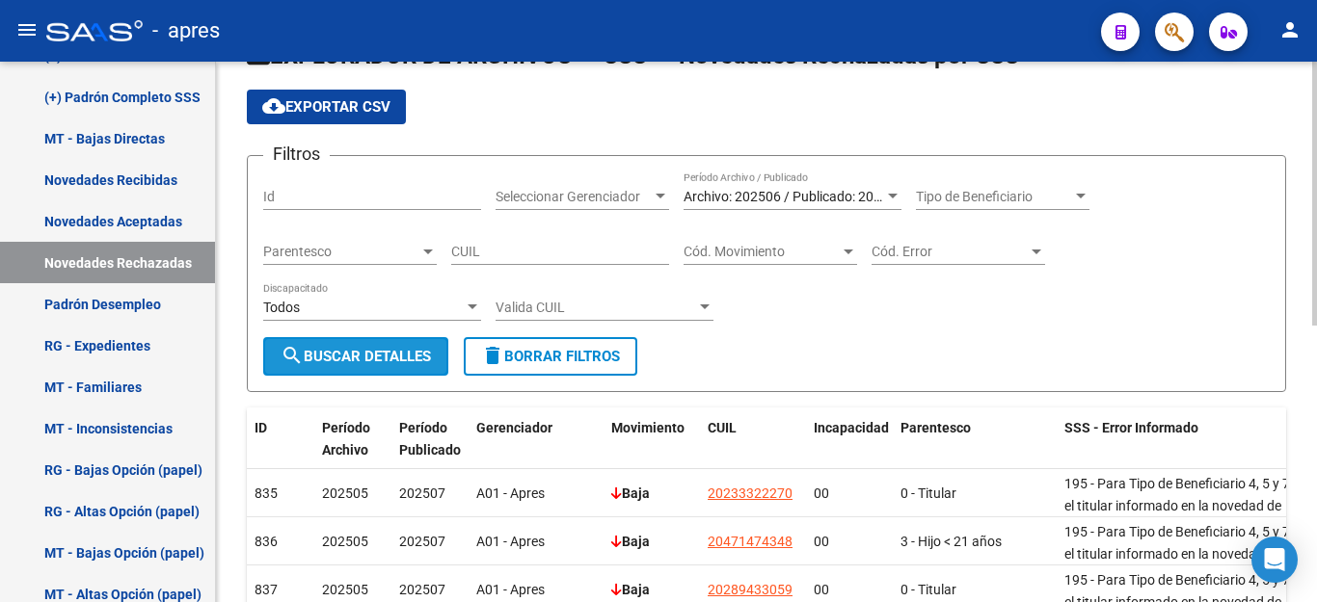
click at [381, 350] on span "search Buscar Detalles" at bounding box center [356, 356] width 150 height 17
click at [374, 95] on button "cloud_download Exportar CSV" at bounding box center [326, 107] width 159 height 35
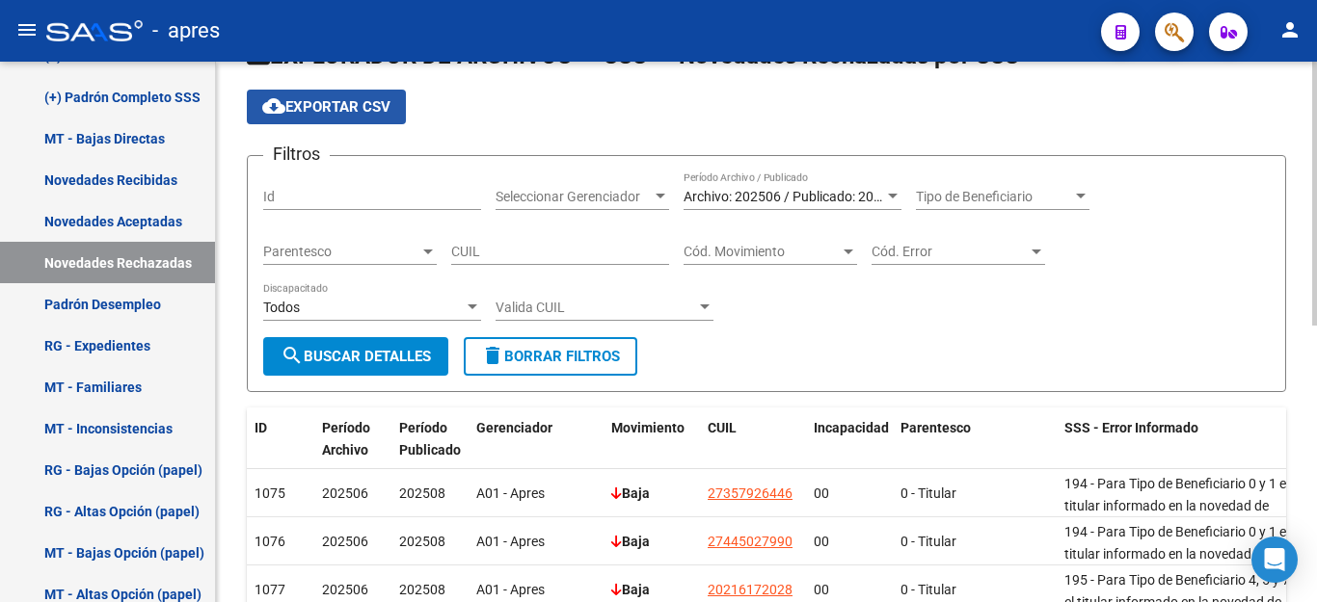
click at [337, 108] on span "cloud_download Exportar CSV" at bounding box center [326, 106] width 128 height 17
click at [717, 191] on span "Archivo: 202506 / Publicado: 202508" at bounding box center [793, 196] width 221 height 15
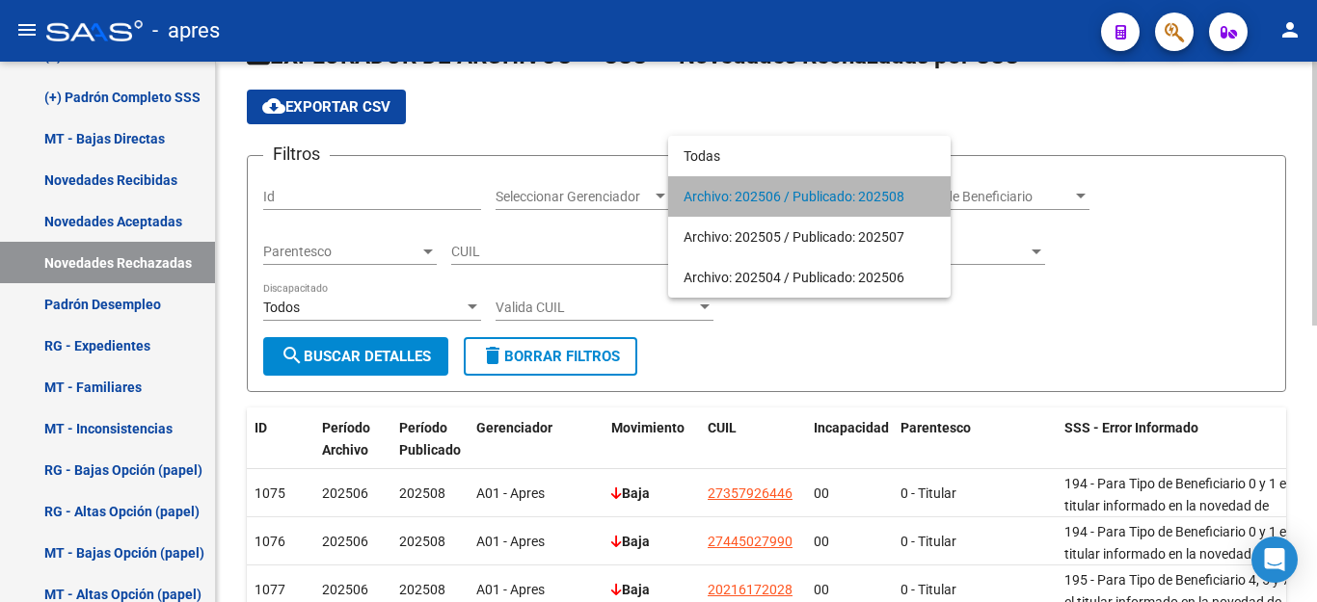
click at [717, 191] on span "Archivo: 202506 / Publicado: 202508" at bounding box center [809, 196] width 252 height 40
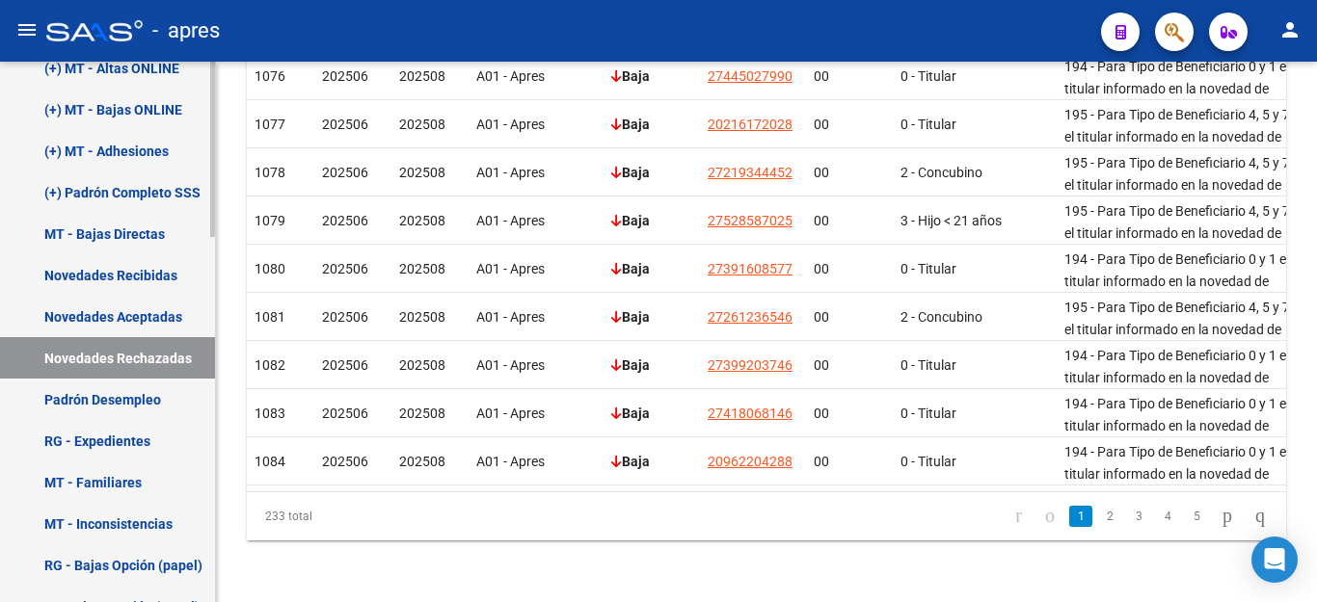
scroll to position [547, 0]
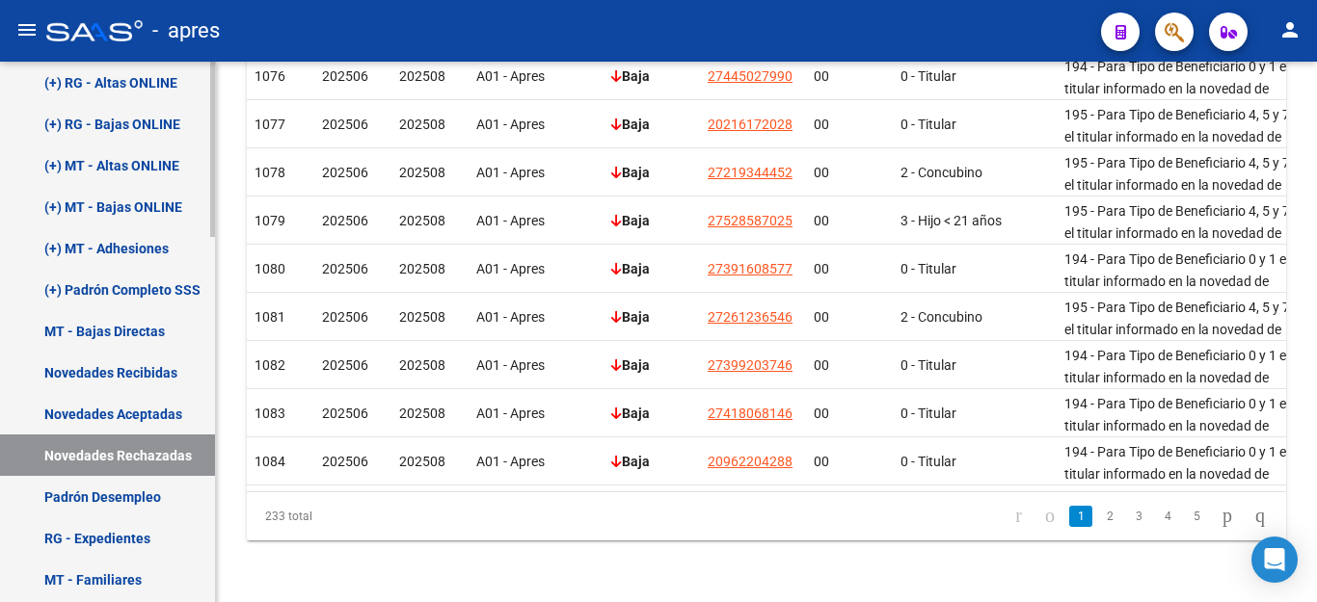
click at [136, 407] on link "Novedades Aceptadas" at bounding box center [107, 413] width 215 height 41
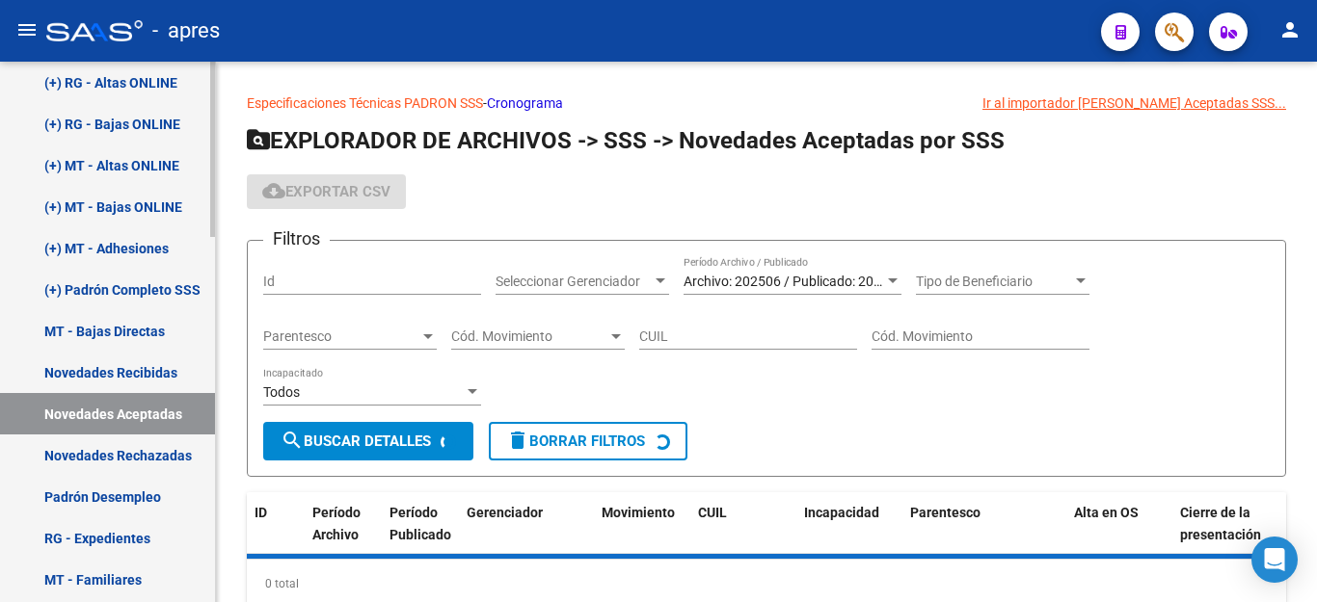
click at [134, 366] on link "Novedades Recibidas" at bounding box center [107, 372] width 215 height 41
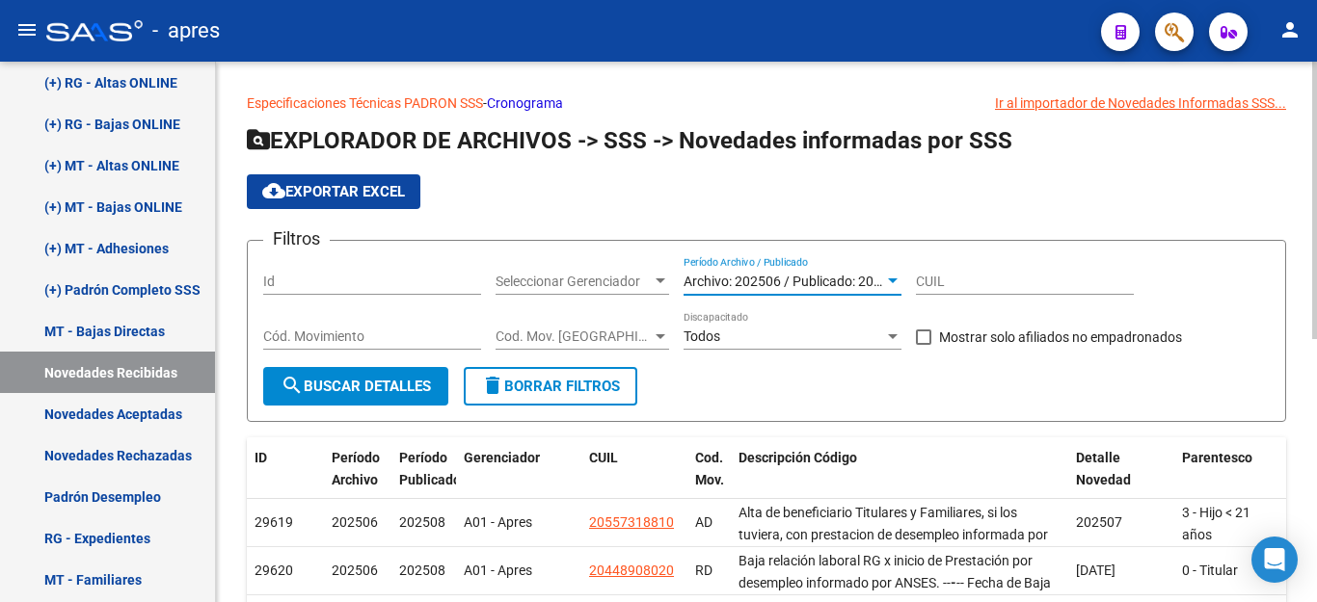
click at [726, 278] on span "Archivo: 202506 / Publicado: 202508" at bounding box center [793, 281] width 221 height 15
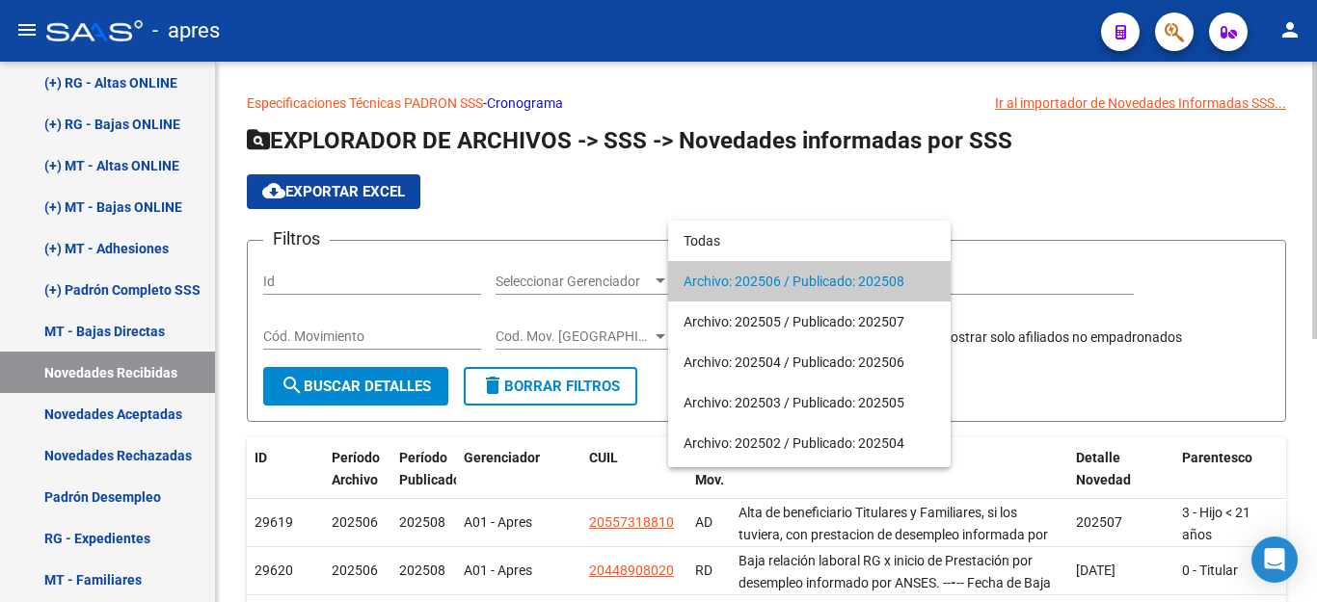
click at [726, 278] on span "Archivo: 202506 / Publicado: 202508" at bounding box center [809, 281] width 252 height 40
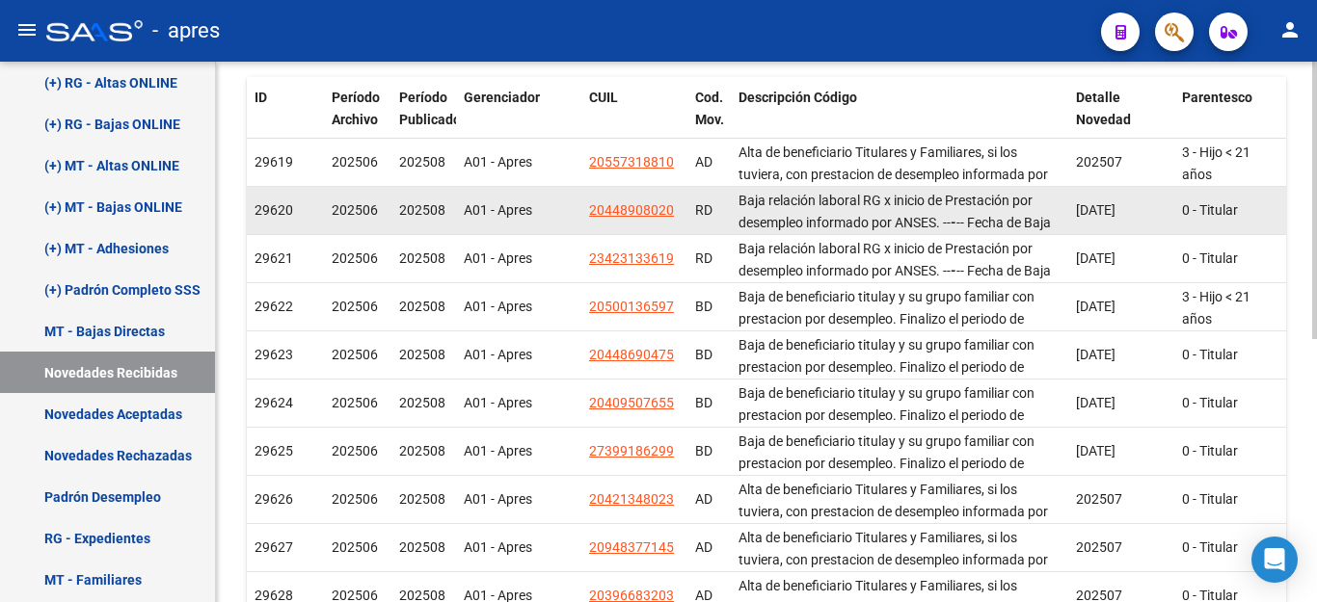
scroll to position [482, 0]
